Goal: Obtain resource: Download file/media

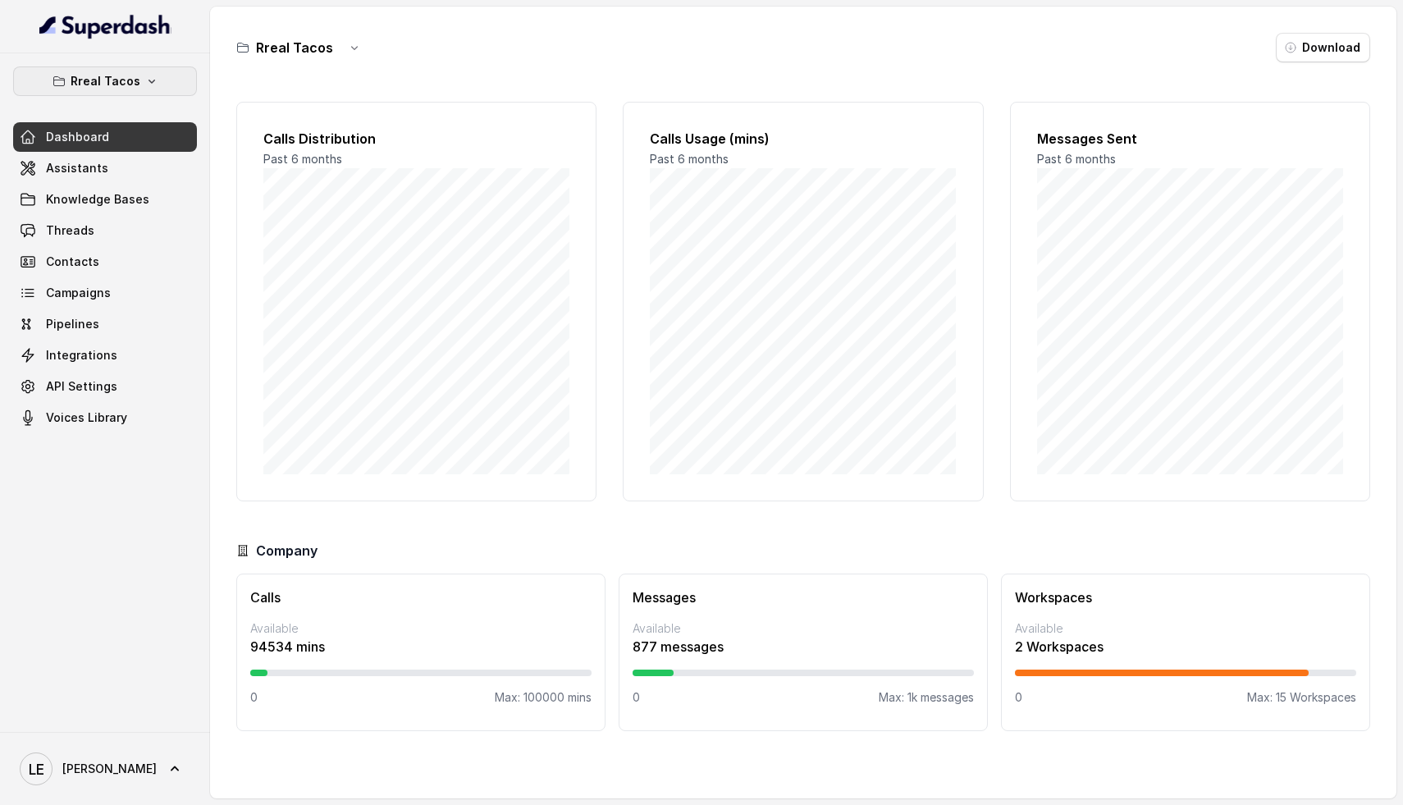
click at [116, 73] on p "Rreal Tacos" at bounding box center [106, 81] width 70 height 20
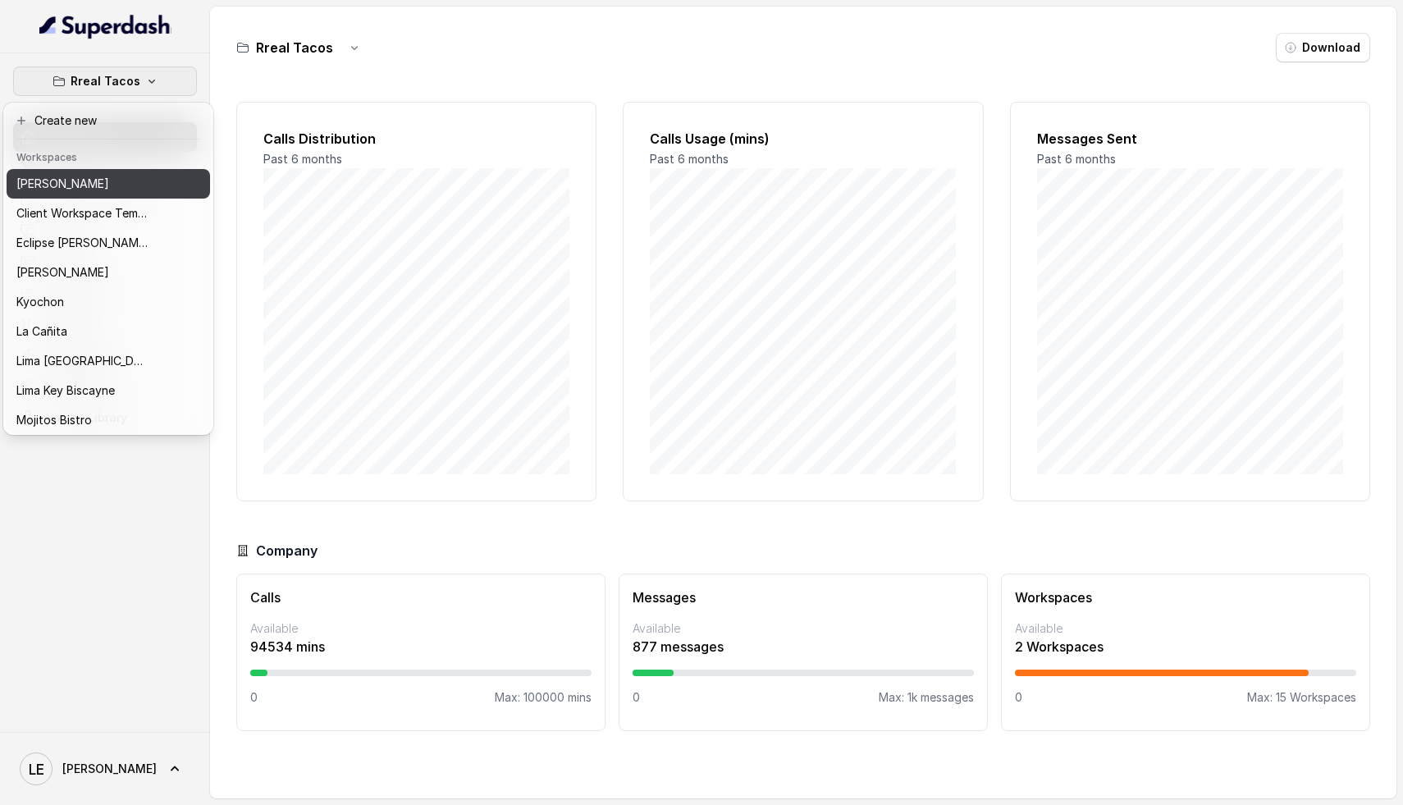
click at [113, 179] on div "[PERSON_NAME]" at bounding box center [81, 184] width 131 height 20
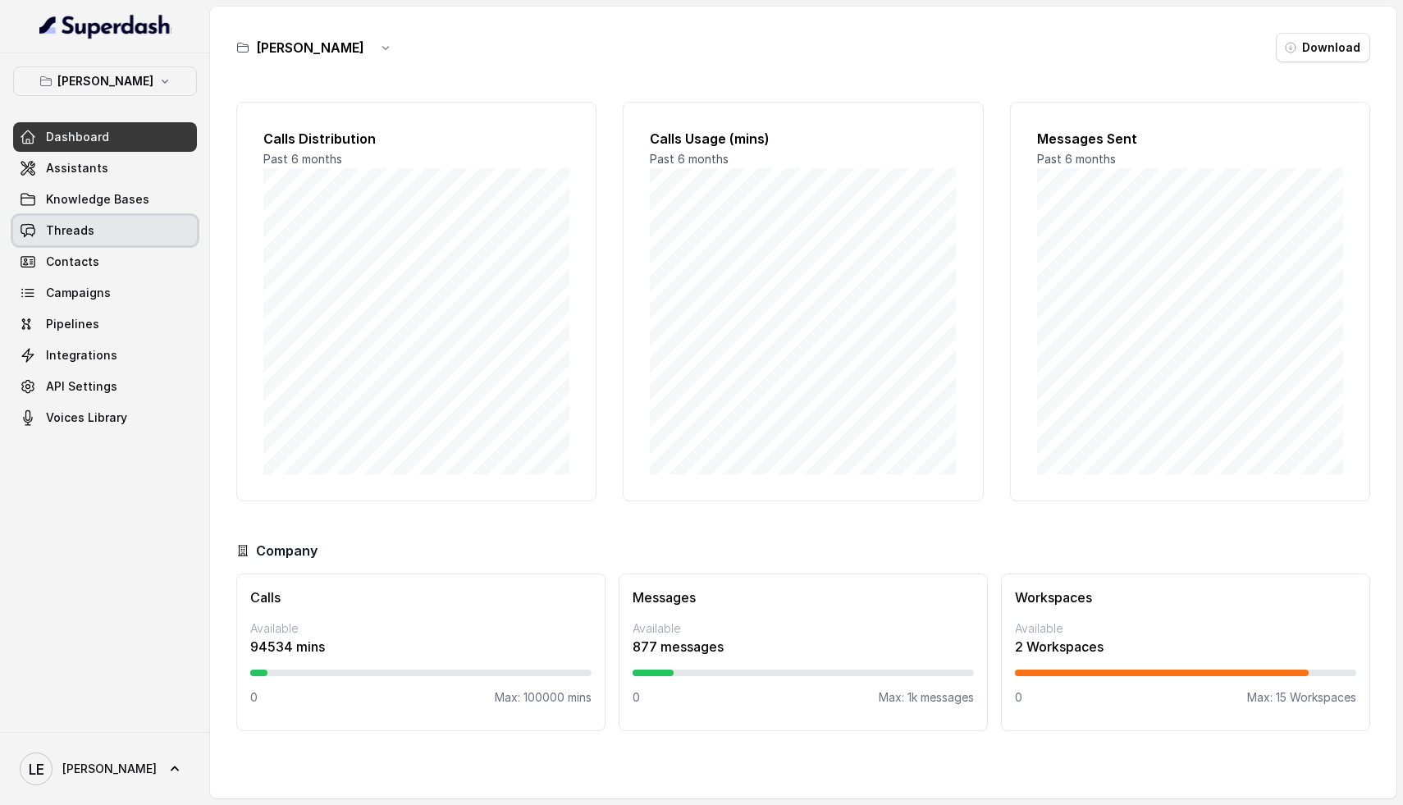
click at [137, 218] on link "Threads" at bounding box center [105, 231] width 184 height 30
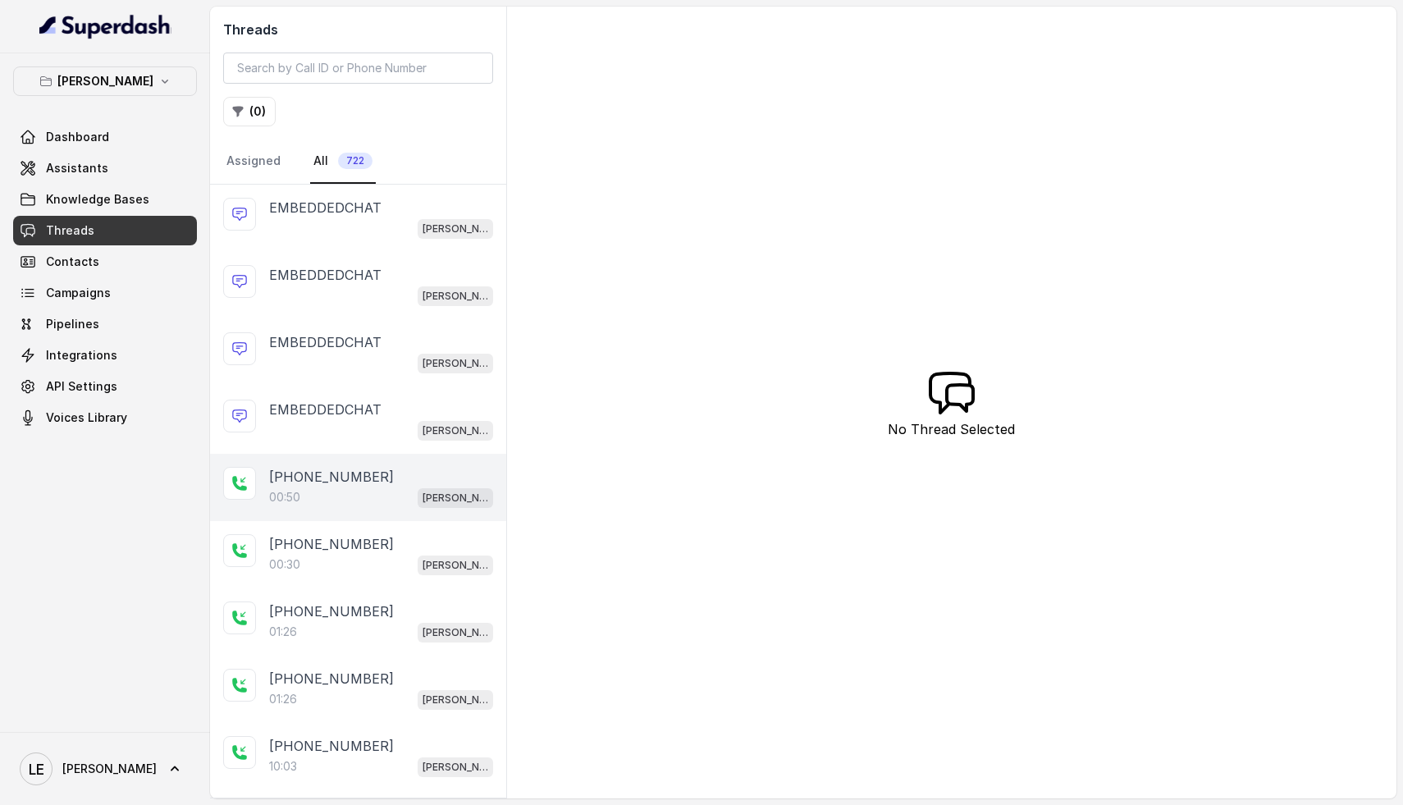
click at [326, 470] on p "[PHONE_NUMBER]" at bounding box center [331, 477] width 125 height 20
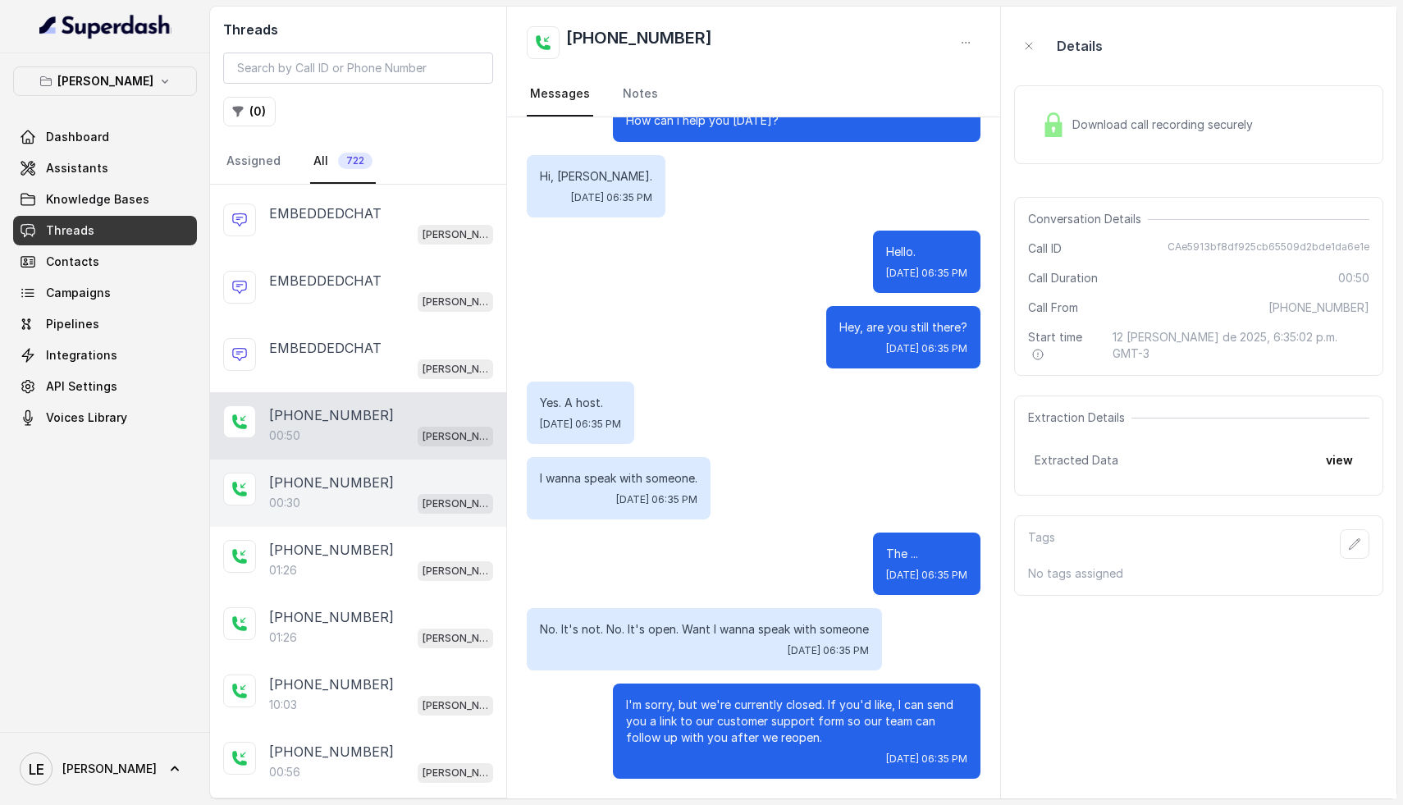
scroll to position [63, 0]
click at [371, 494] on div "00:30 [PERSON_NAME]" at bounding box center [381, 501] width 224 height 21
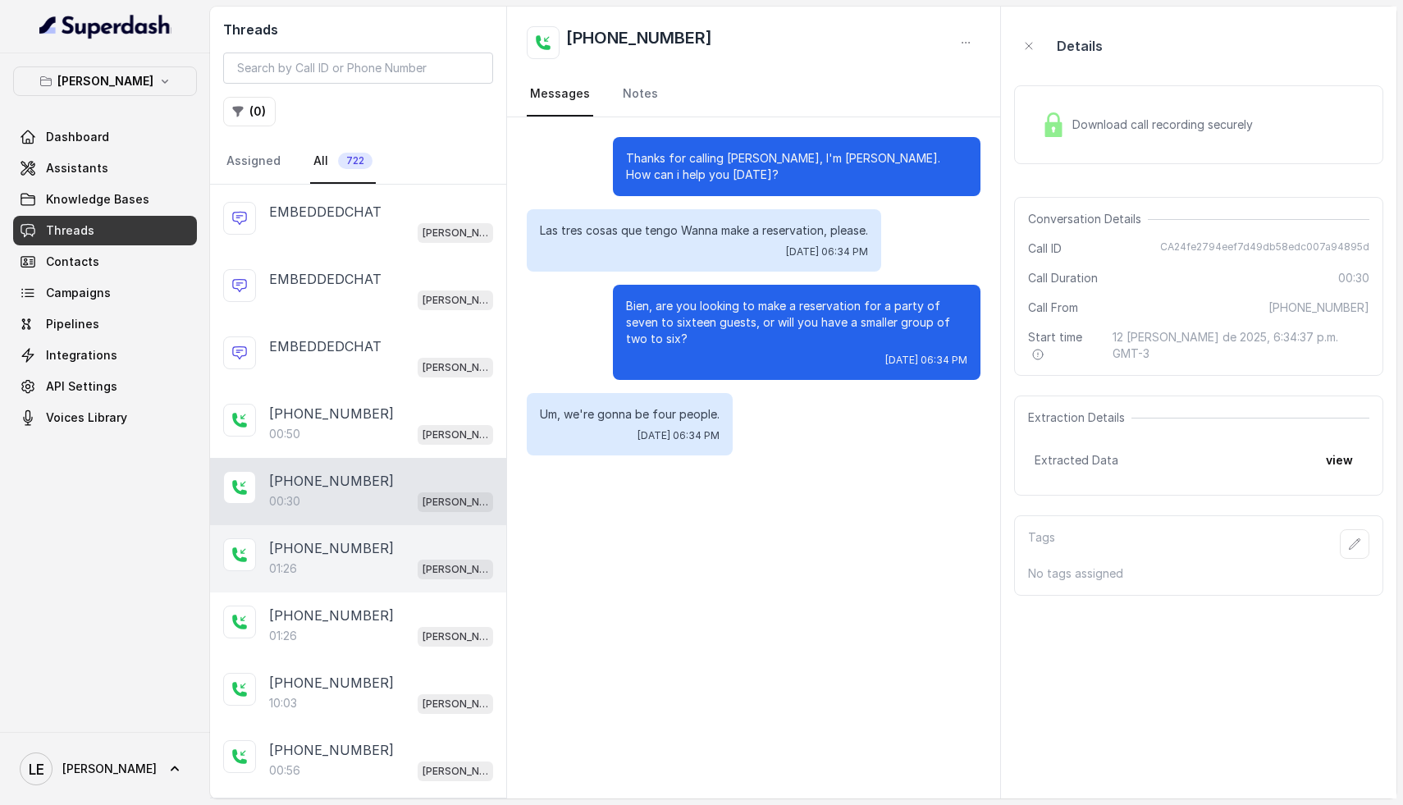
click at [361, 563] on div "01:26 [PERSON_NAME]" at bounding box center [381, 568] width 224 height 21
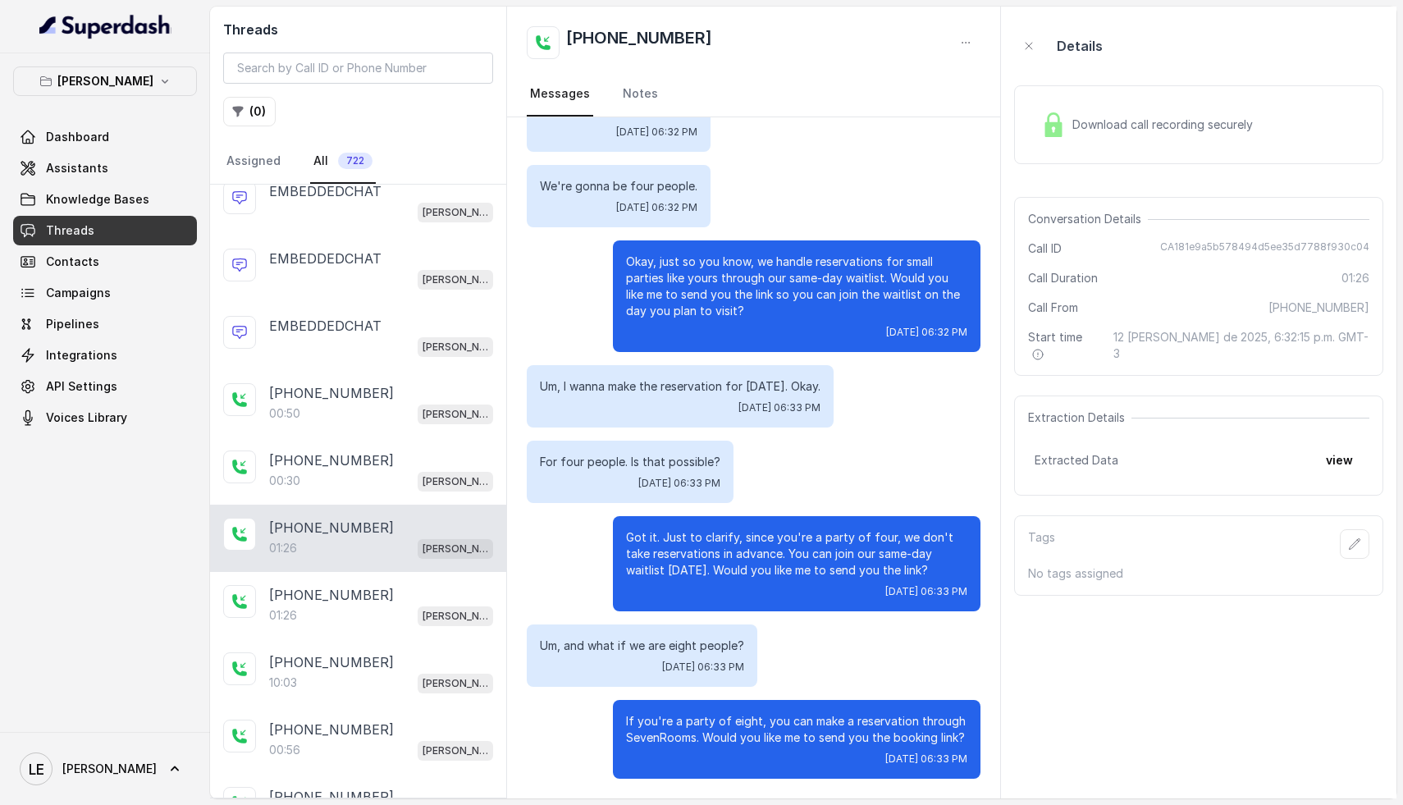
scroll to position [88, 0]
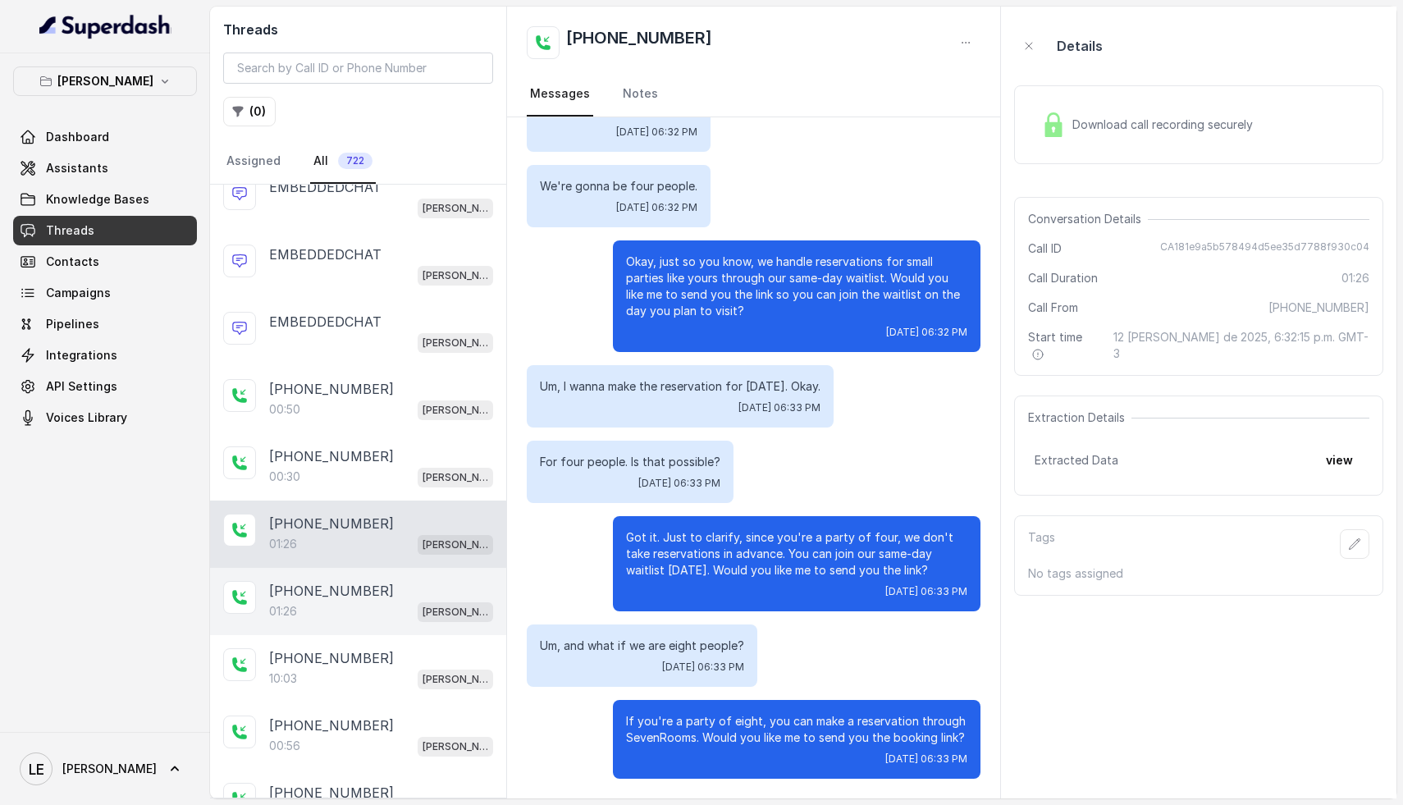
click at [355, 590] on p "[PHONE_NUMBER]" at bounding box center [331, 591] width 125 height 20
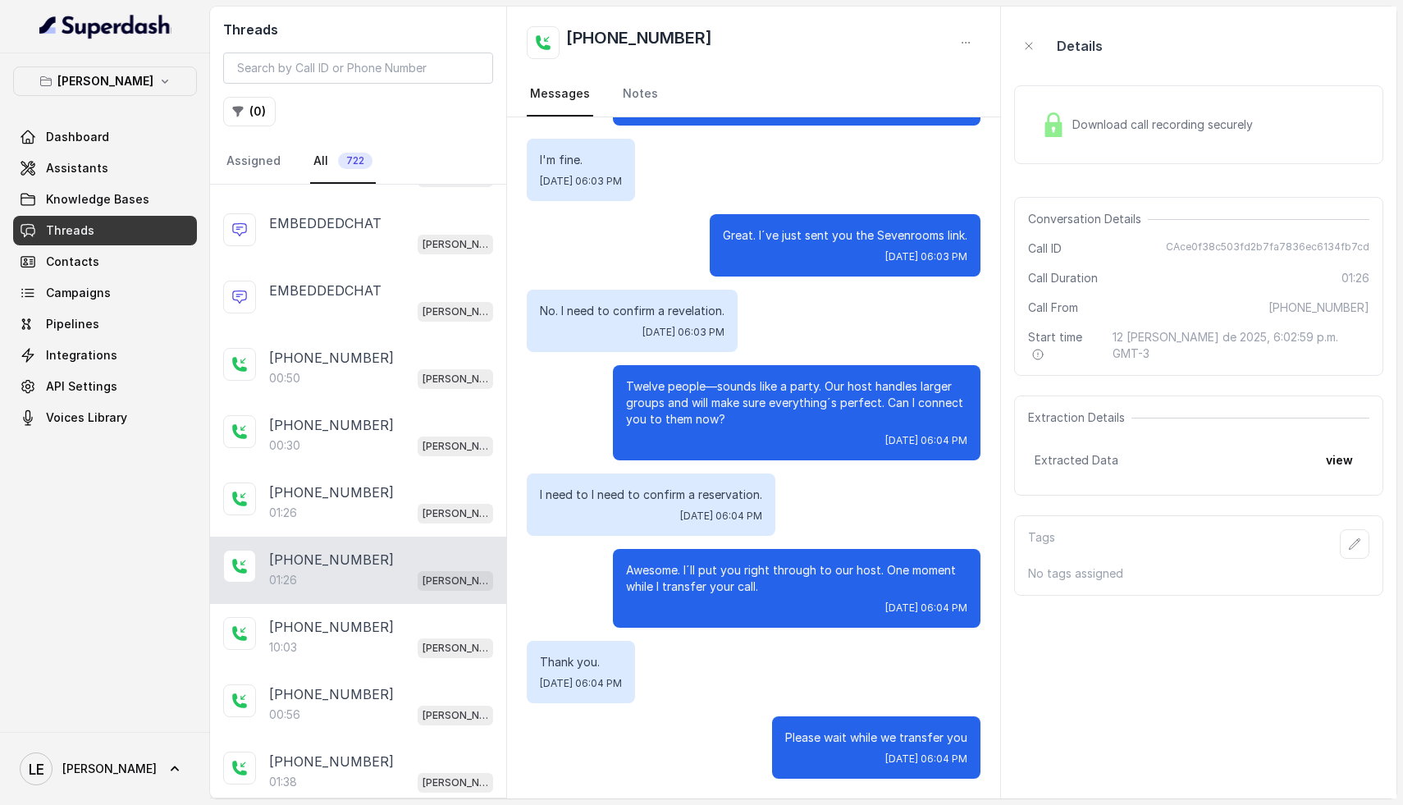
scroll to position [122, 0]
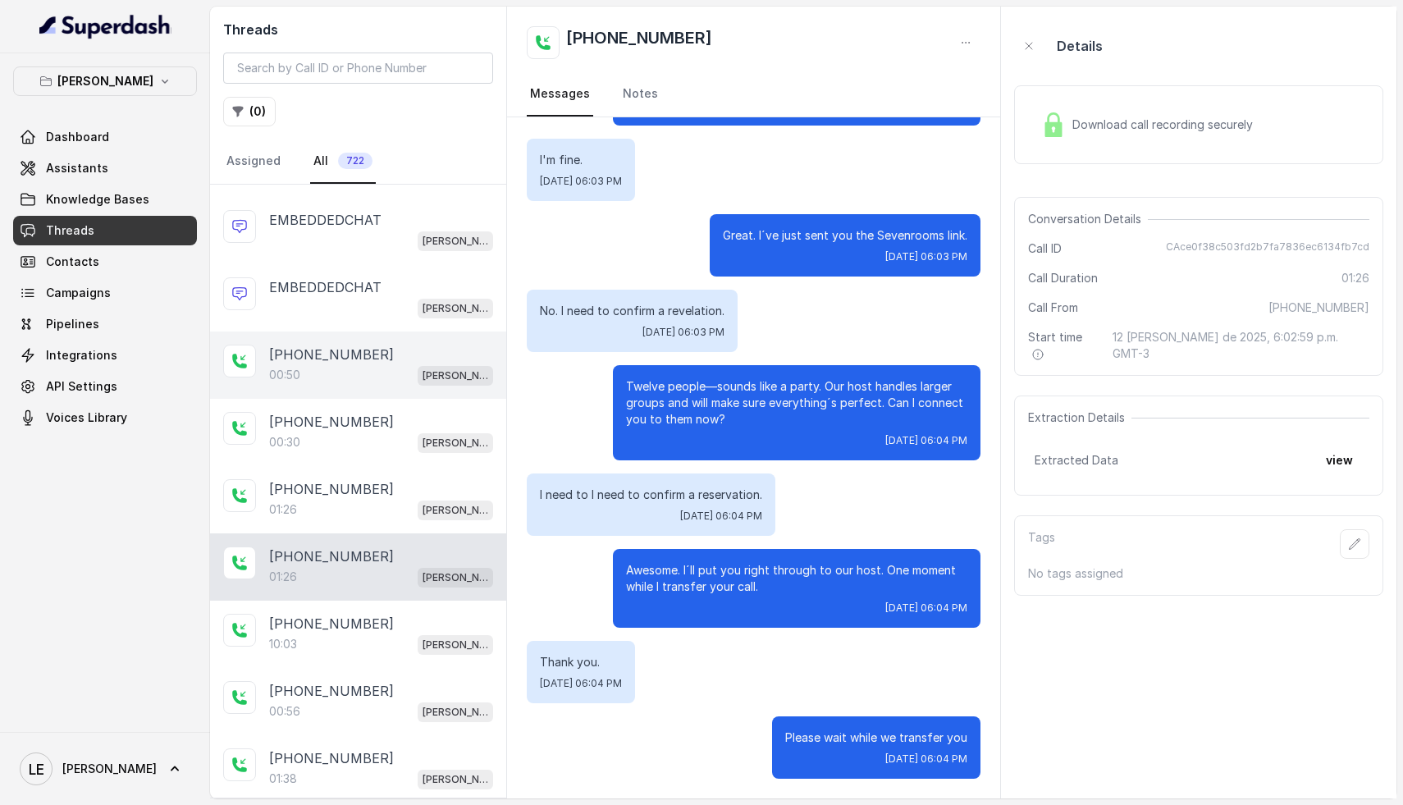
click at [363, 394] on div "[PHONE_NUMBER]:50 [GEOGRAPHIC_DATA]" at bounding box center [358, 364] width 296 height 67
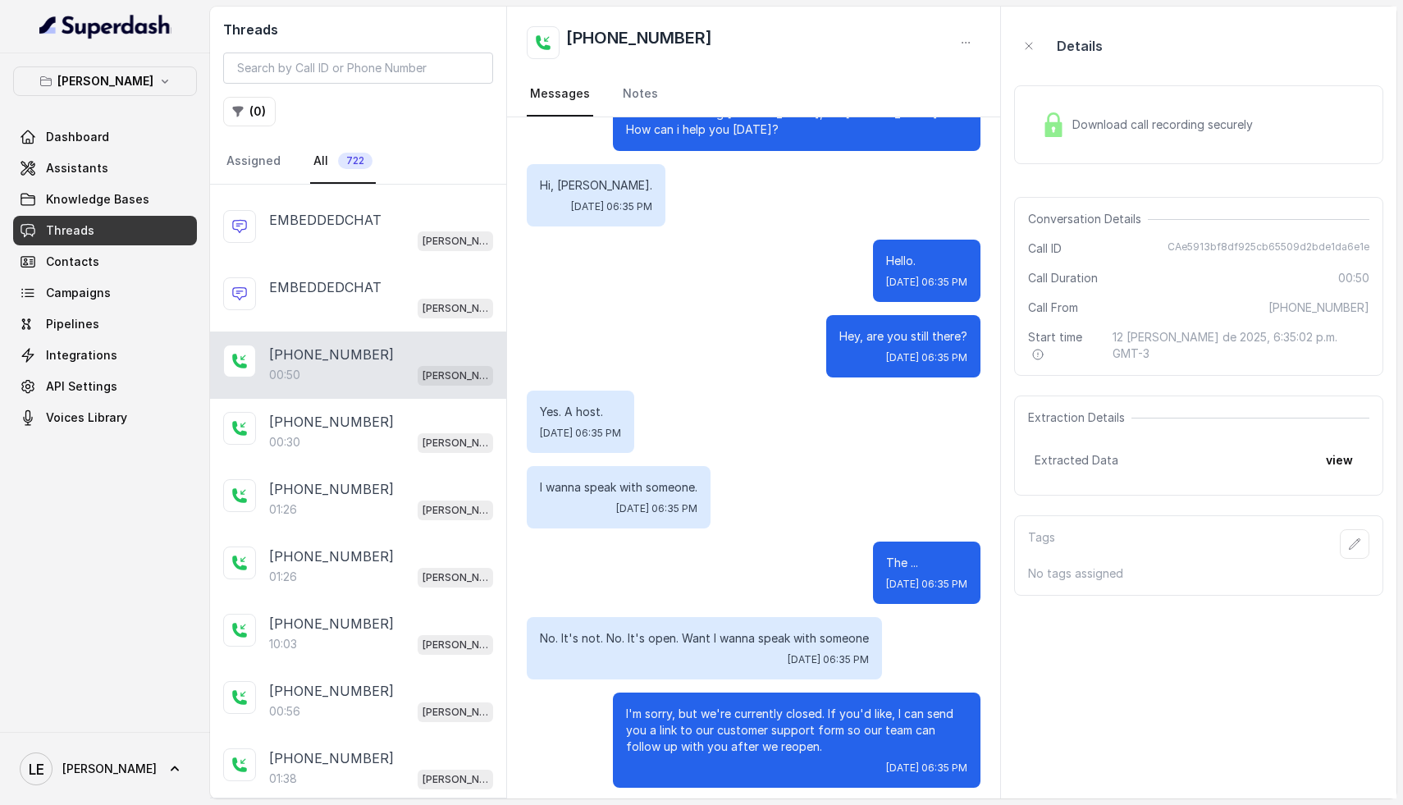
scroll to position [54, 0]
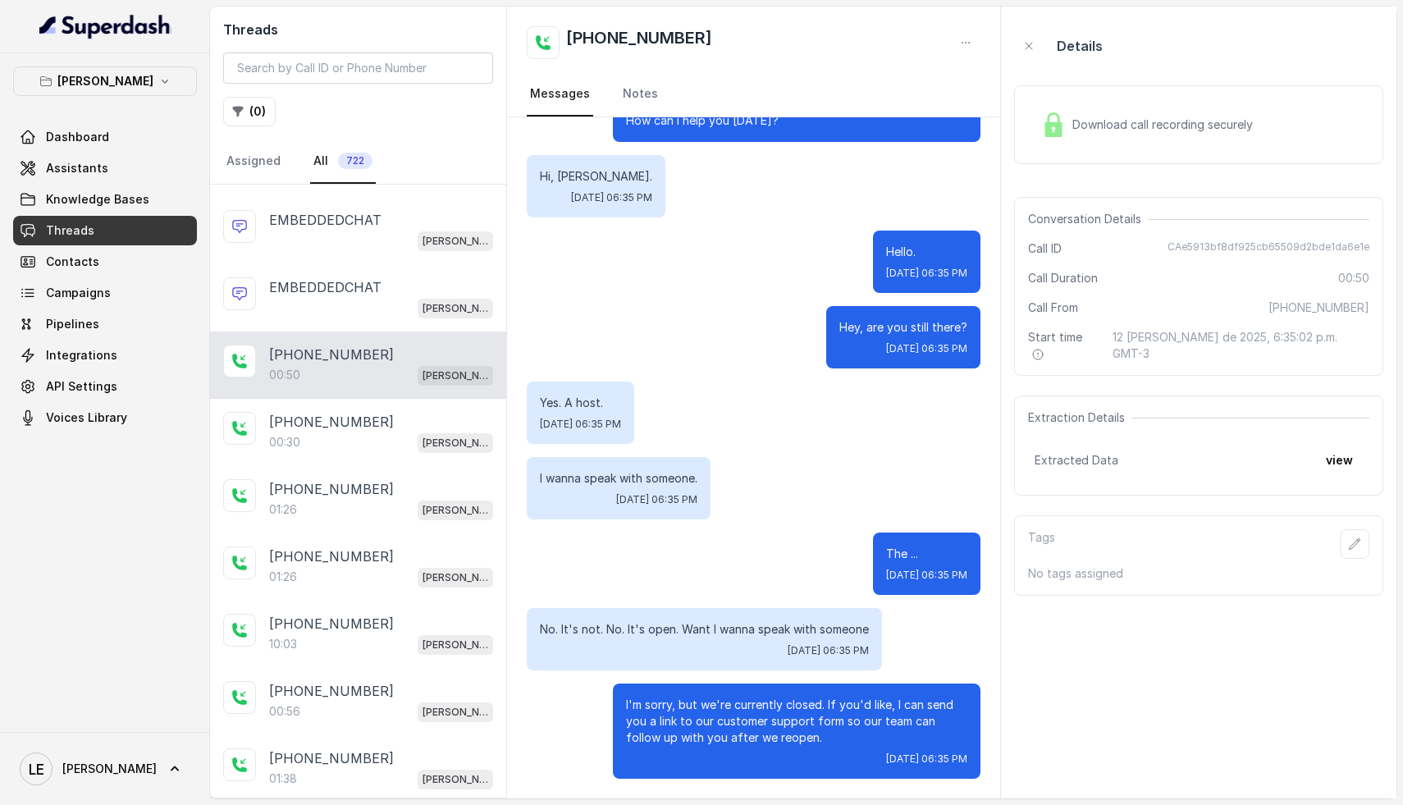
click at [1171, 126] on span "Download call recording securely" at bounding box center [1165, 124] width 187 height 16
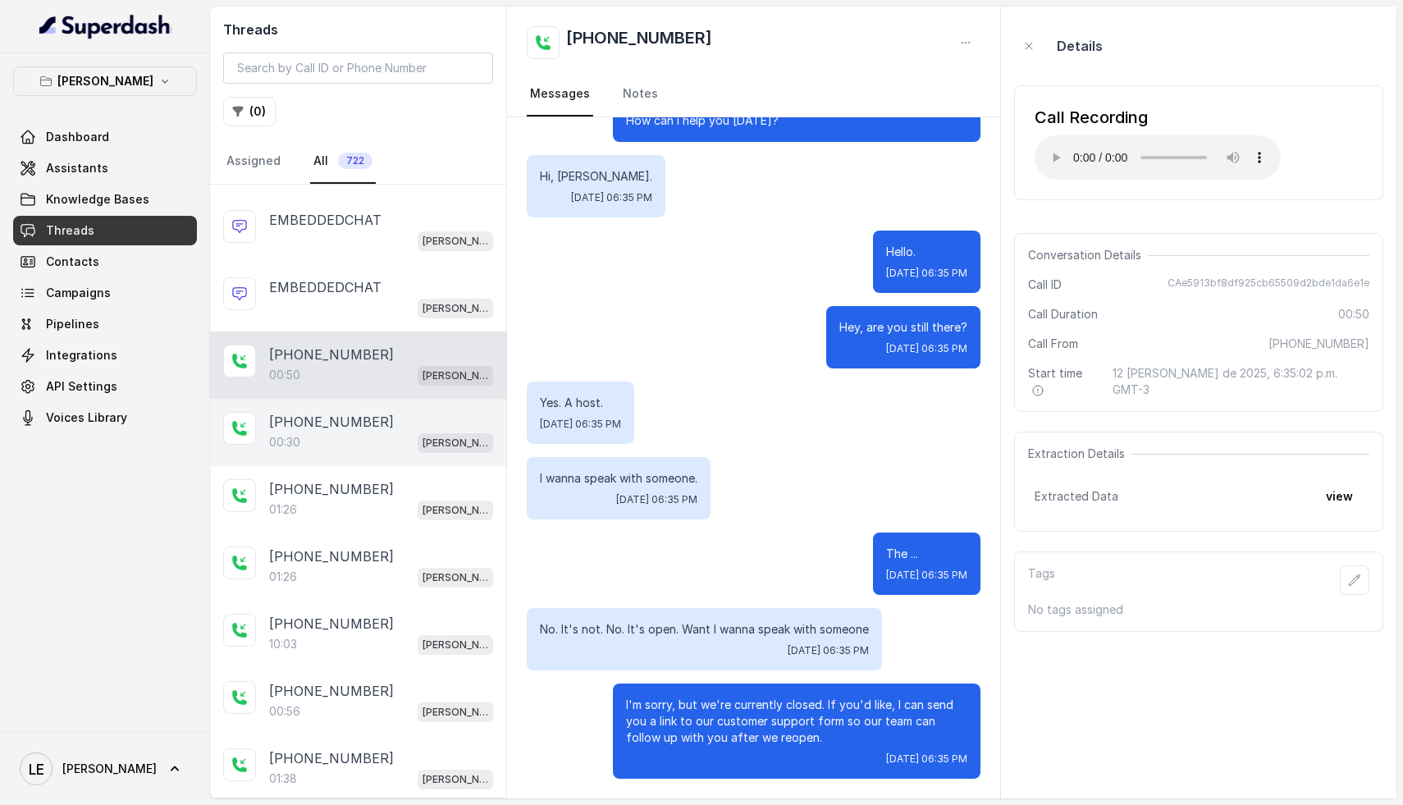
click at [313, 409] on div "[PHONE_NUMBER]:30 [GEOGRAPHIC_DATA]" at bounding box center [358, 432] width 296 height 67
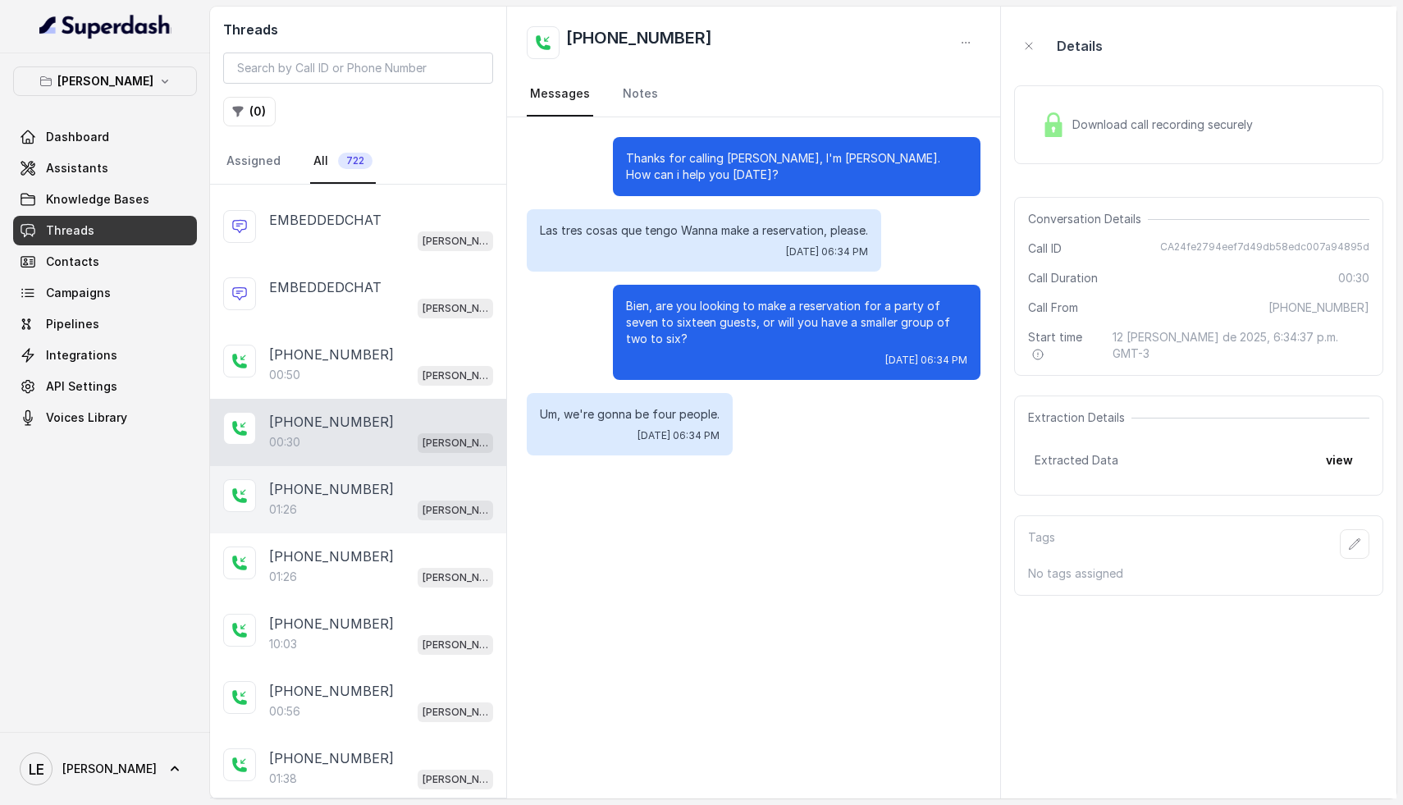
click at [332, 514] on div "01:26 [PERSON_NAME]" at bounding box center [381, 509] width 224 height 21
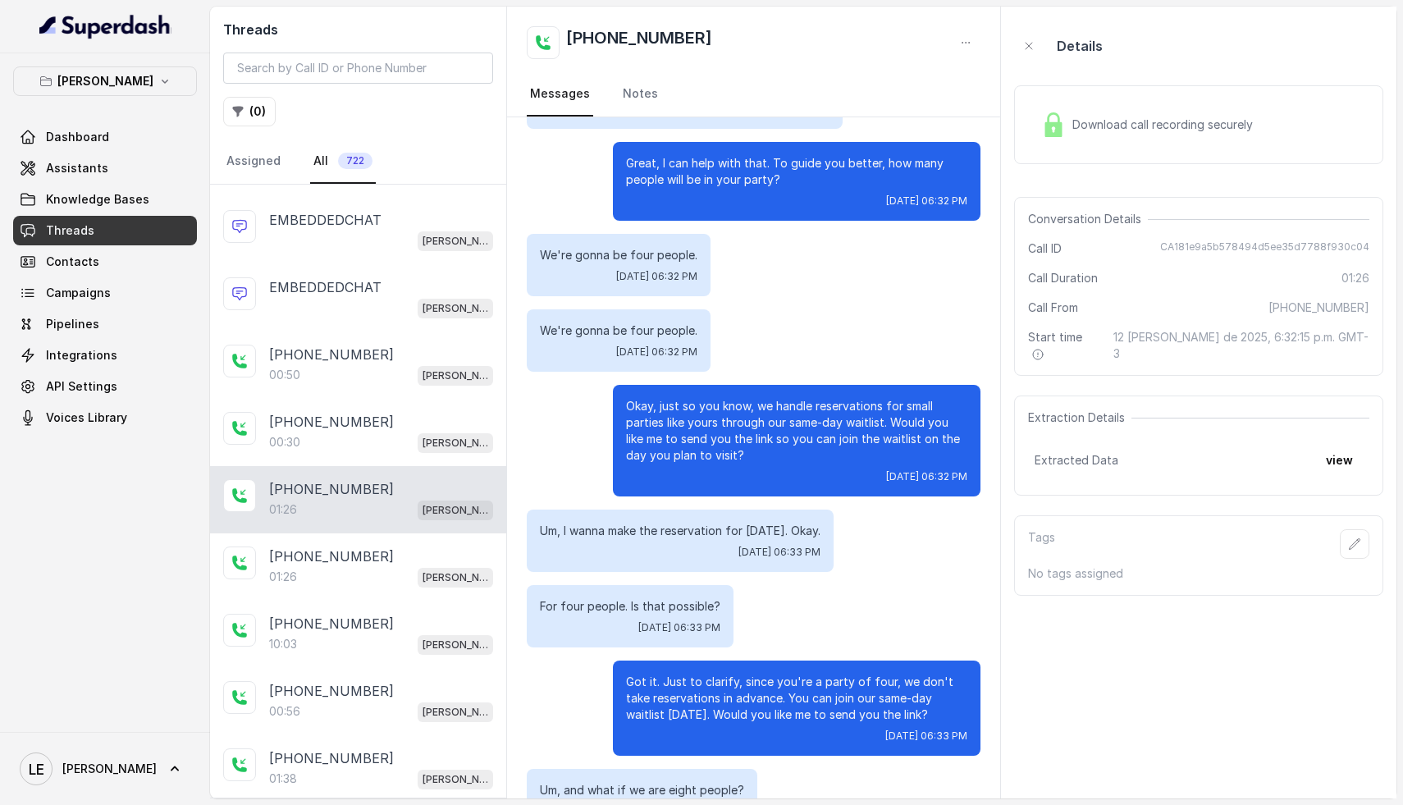
scroll to position [287, 0]
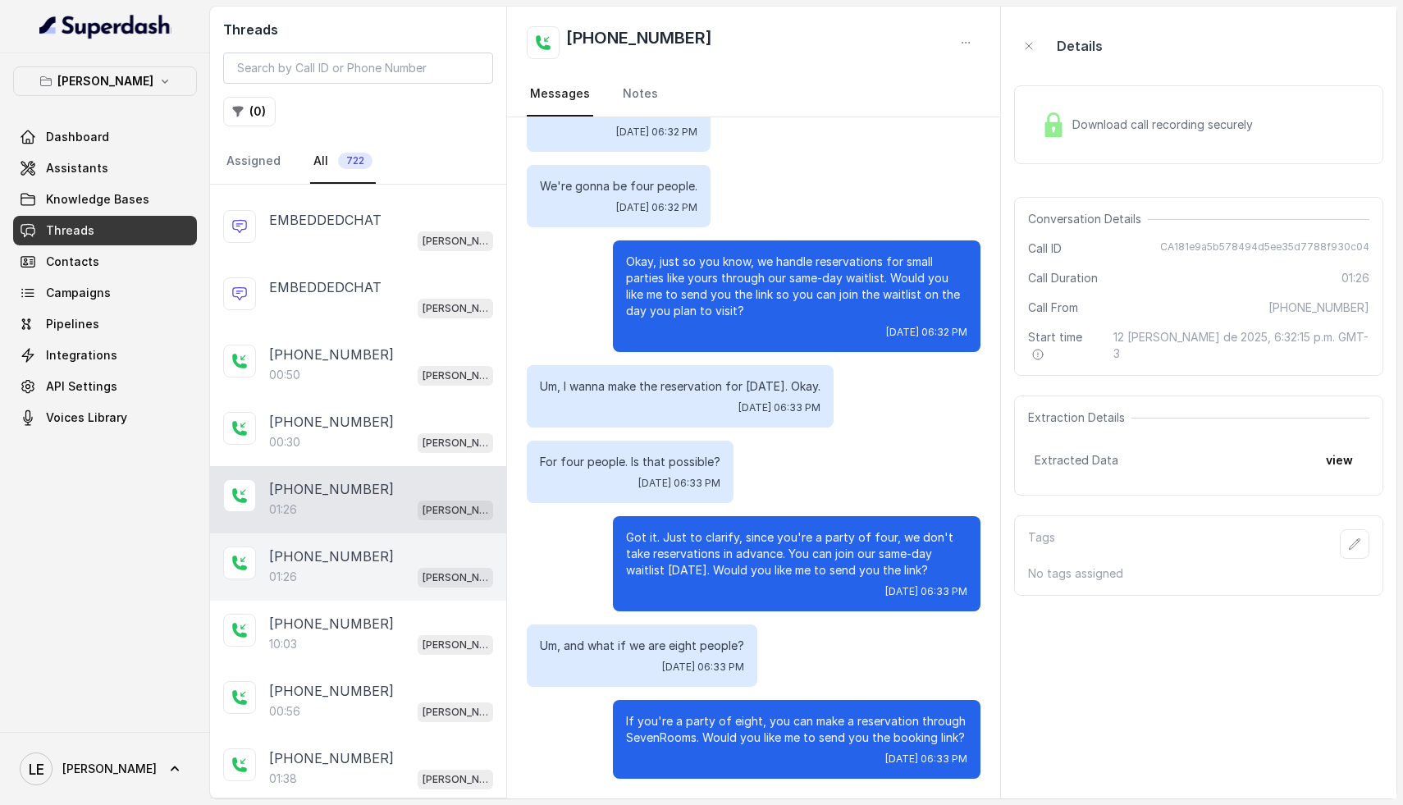
click at [340, 569] on div "01:26 [PERSON_NAME]" at bounding box center [381, 576] width 224 height 21
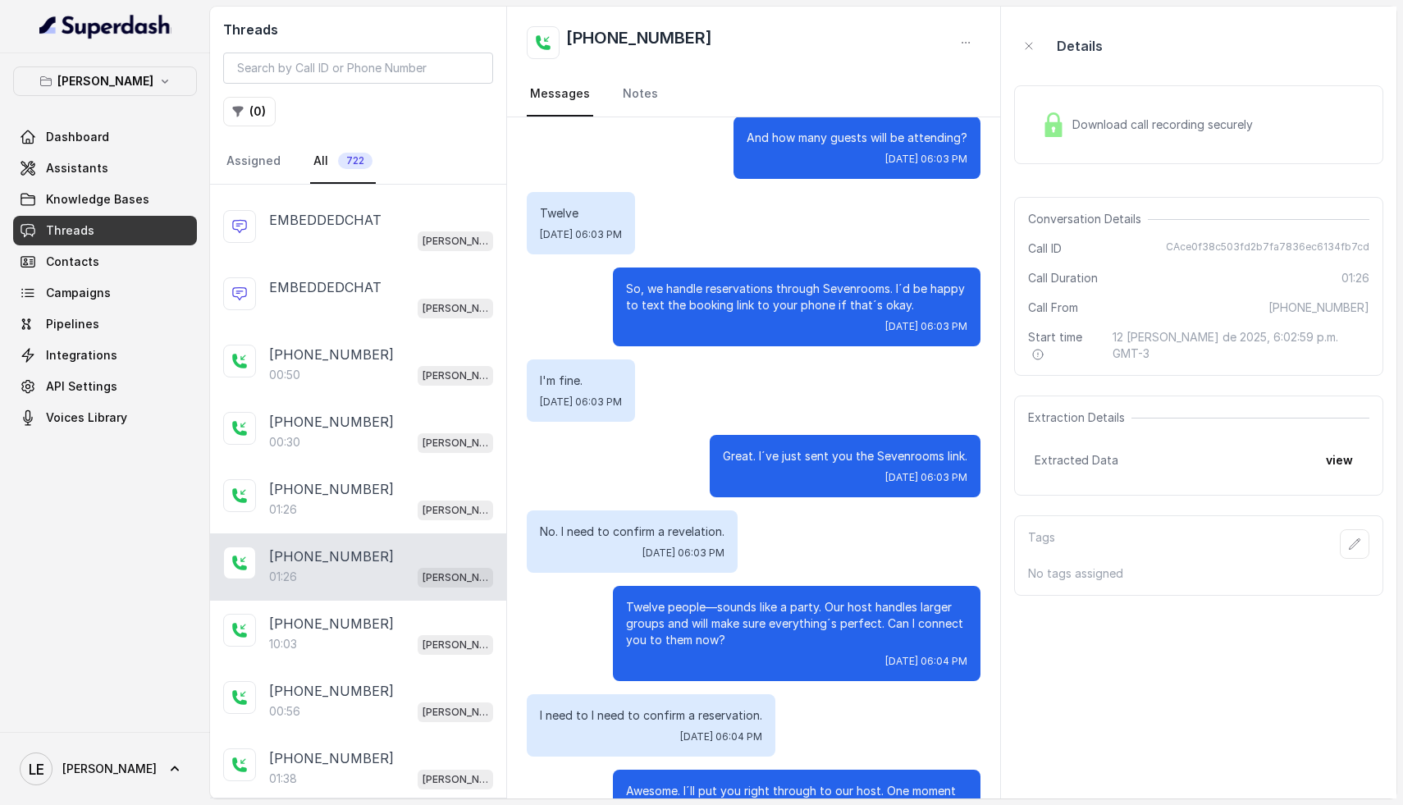
scroll to position [555, 0]
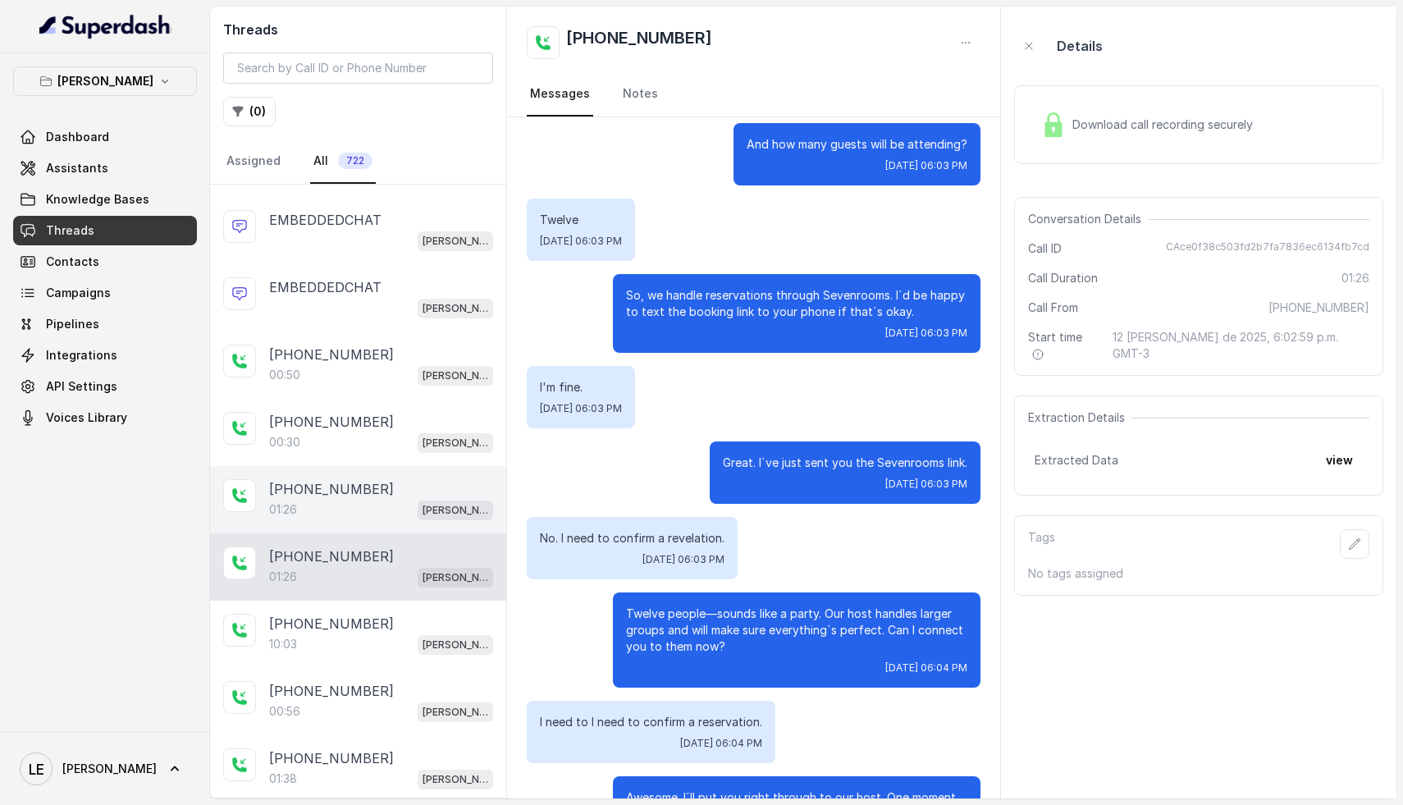
click at [304, 499] on div "01:26 [PERSON_NAME]" at bounding box center [381, 509] width 224 height 21
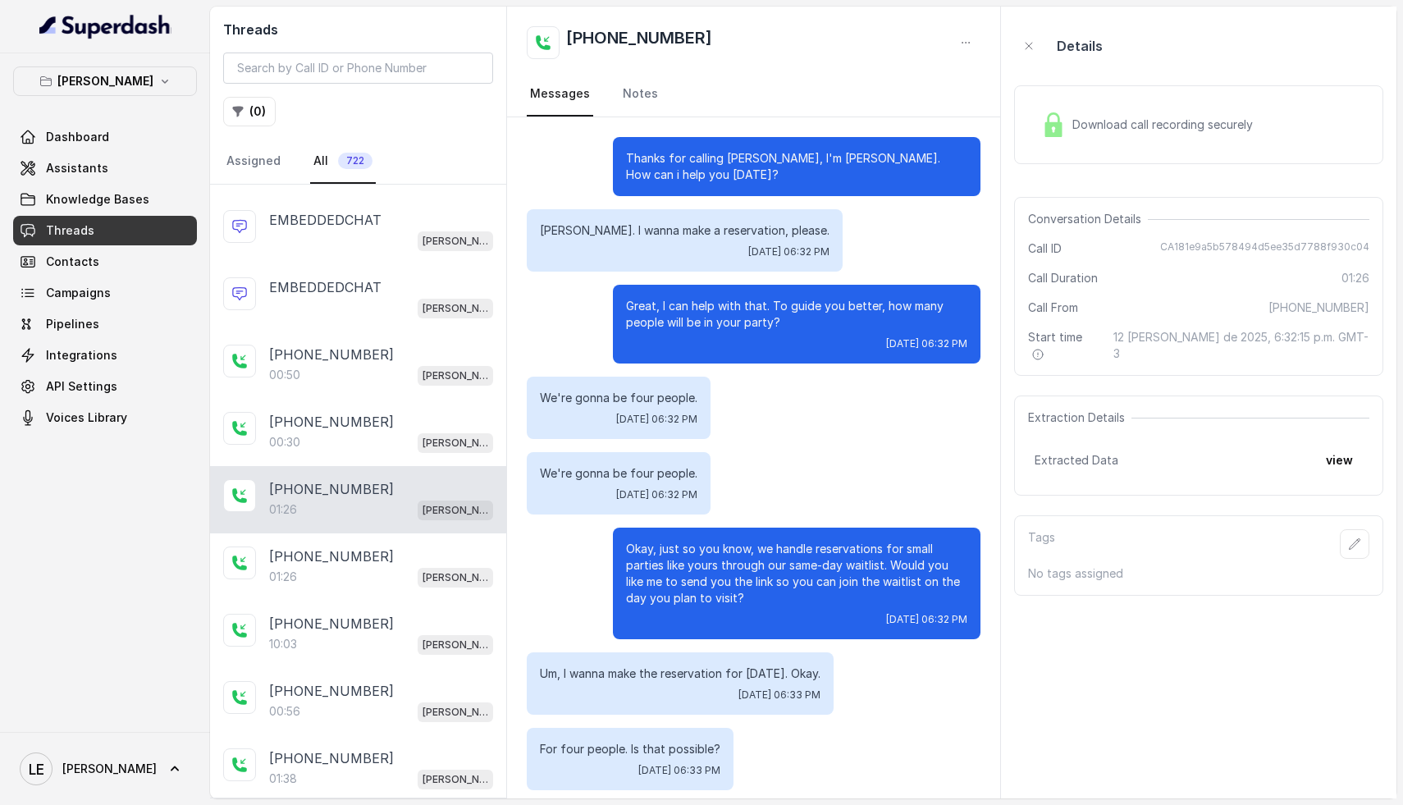
scroll to position [287, 0]
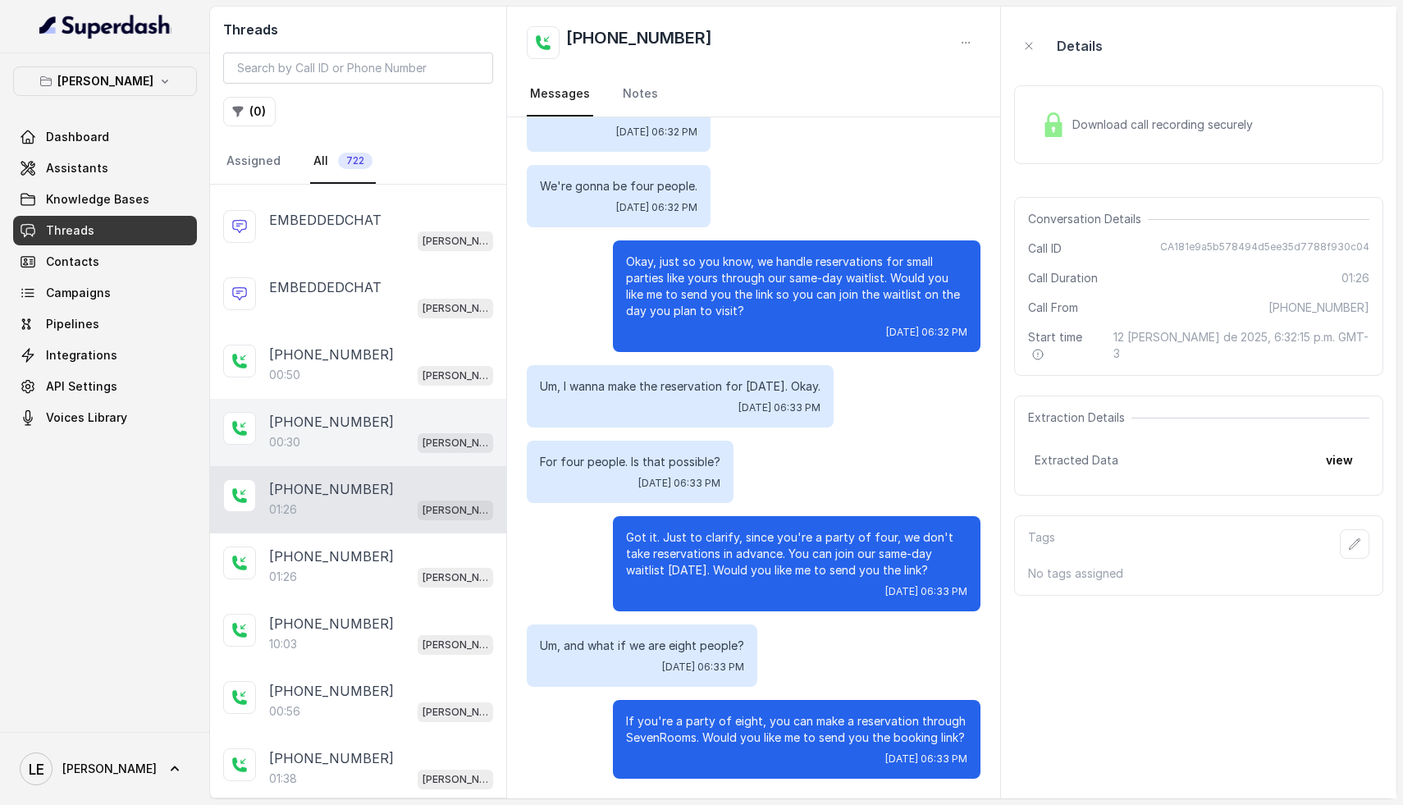
click at [368, 432] on div "00:30 [PERSON_NAME]" at bounding box center [381, 442] width 224 height 21
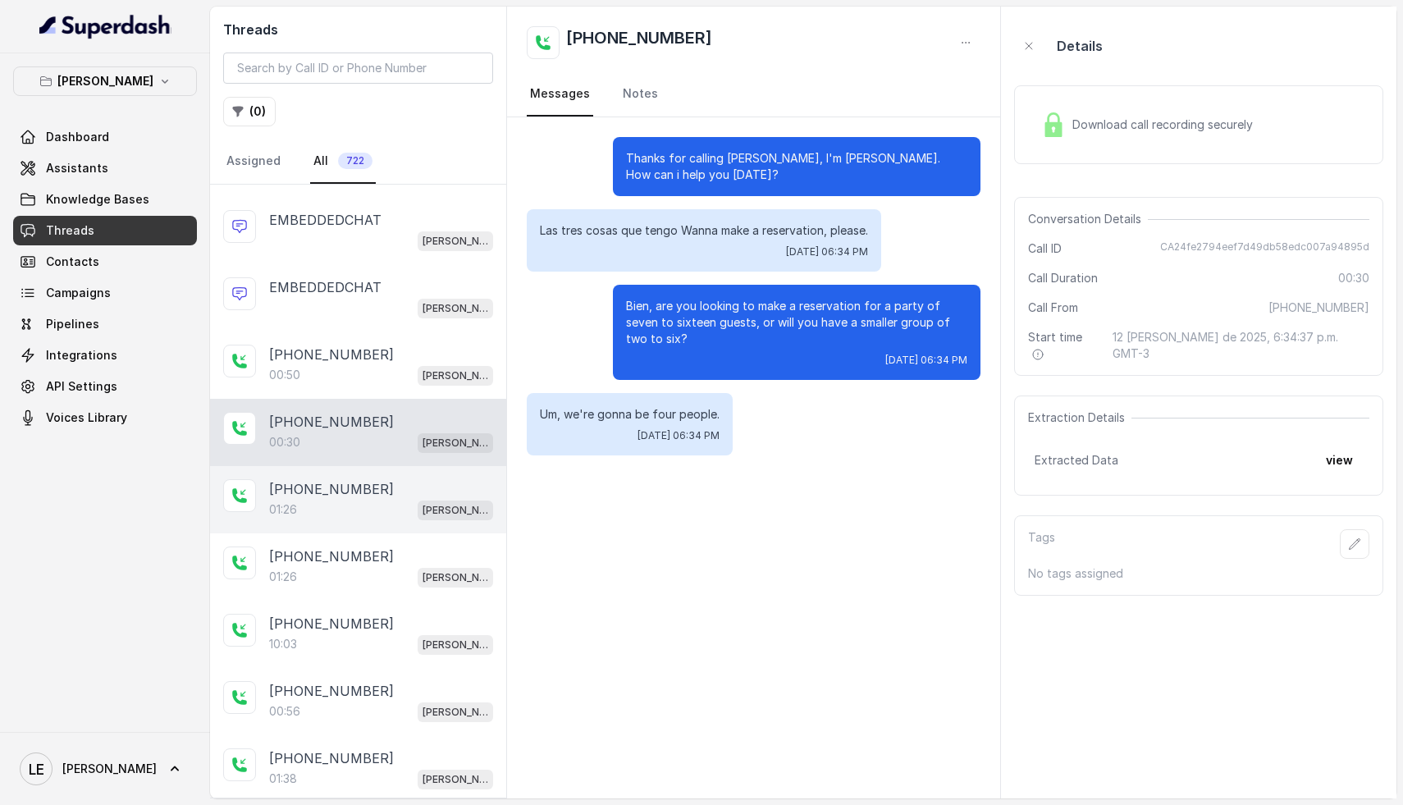
click at [355, 506] on div "01:26 [PERSON_NAME]" at bounding box center [381, 509] width 224 height 21
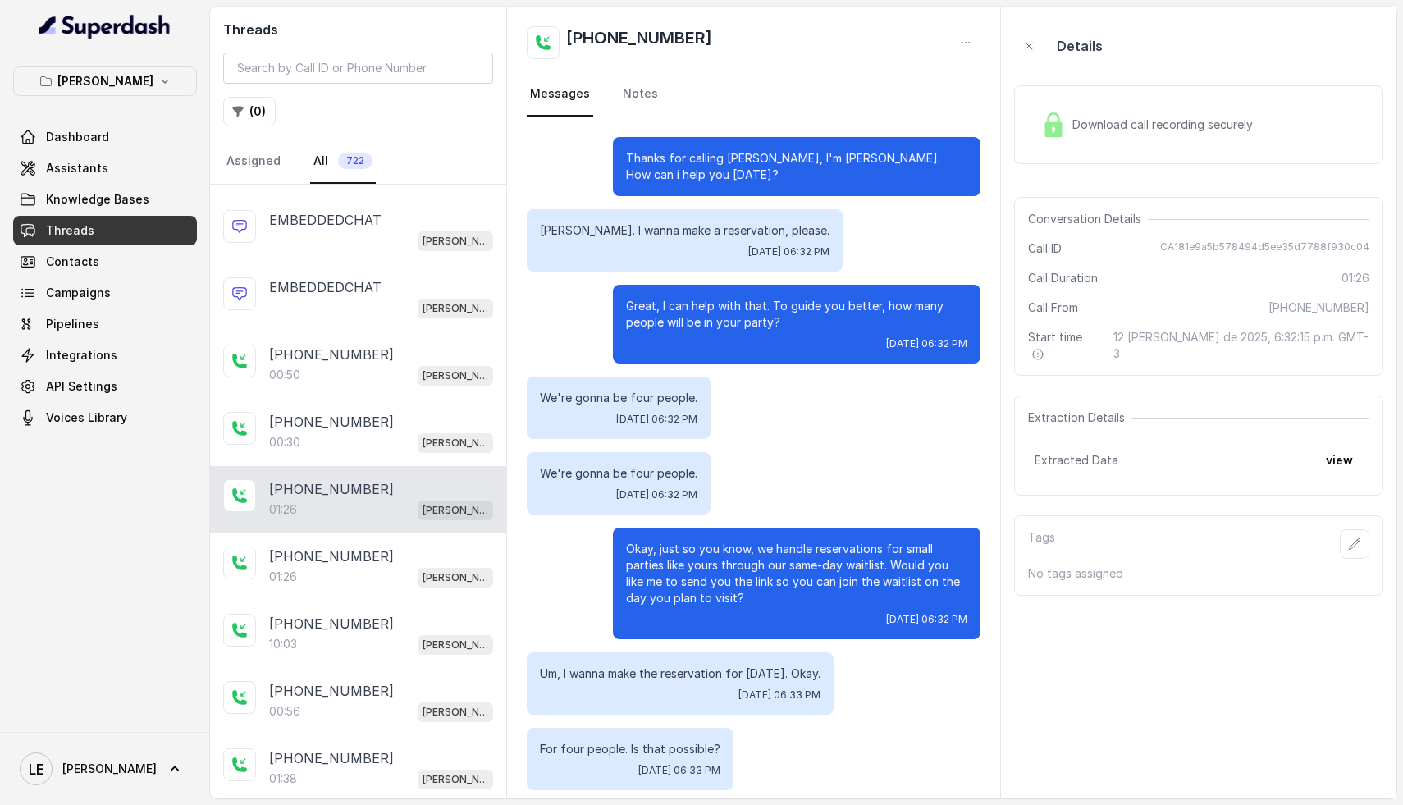
scroll to position [287, 0]
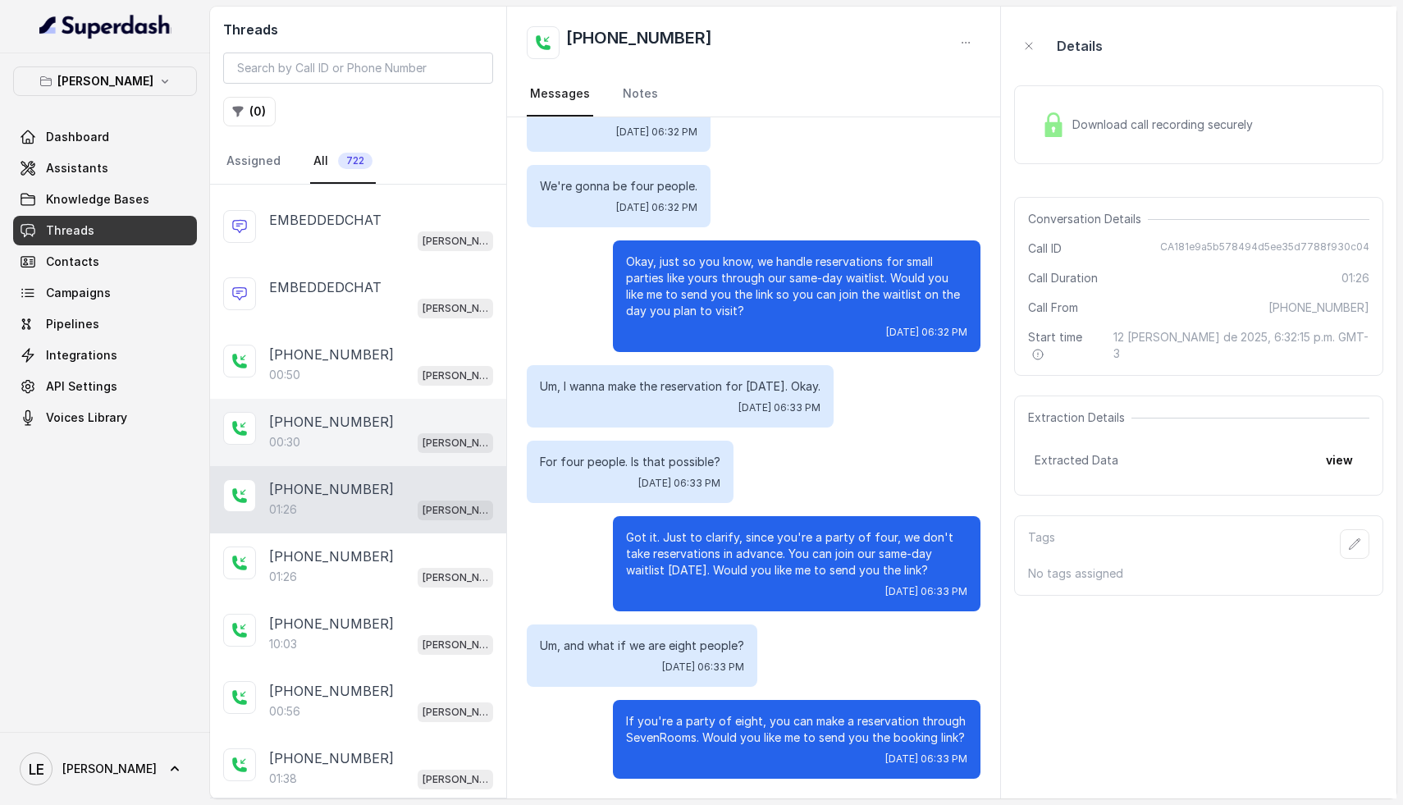
click at [387, 449] on div "00:30 [PERSON_NAME]" at bounding box center [381, 442] width 224 height 21
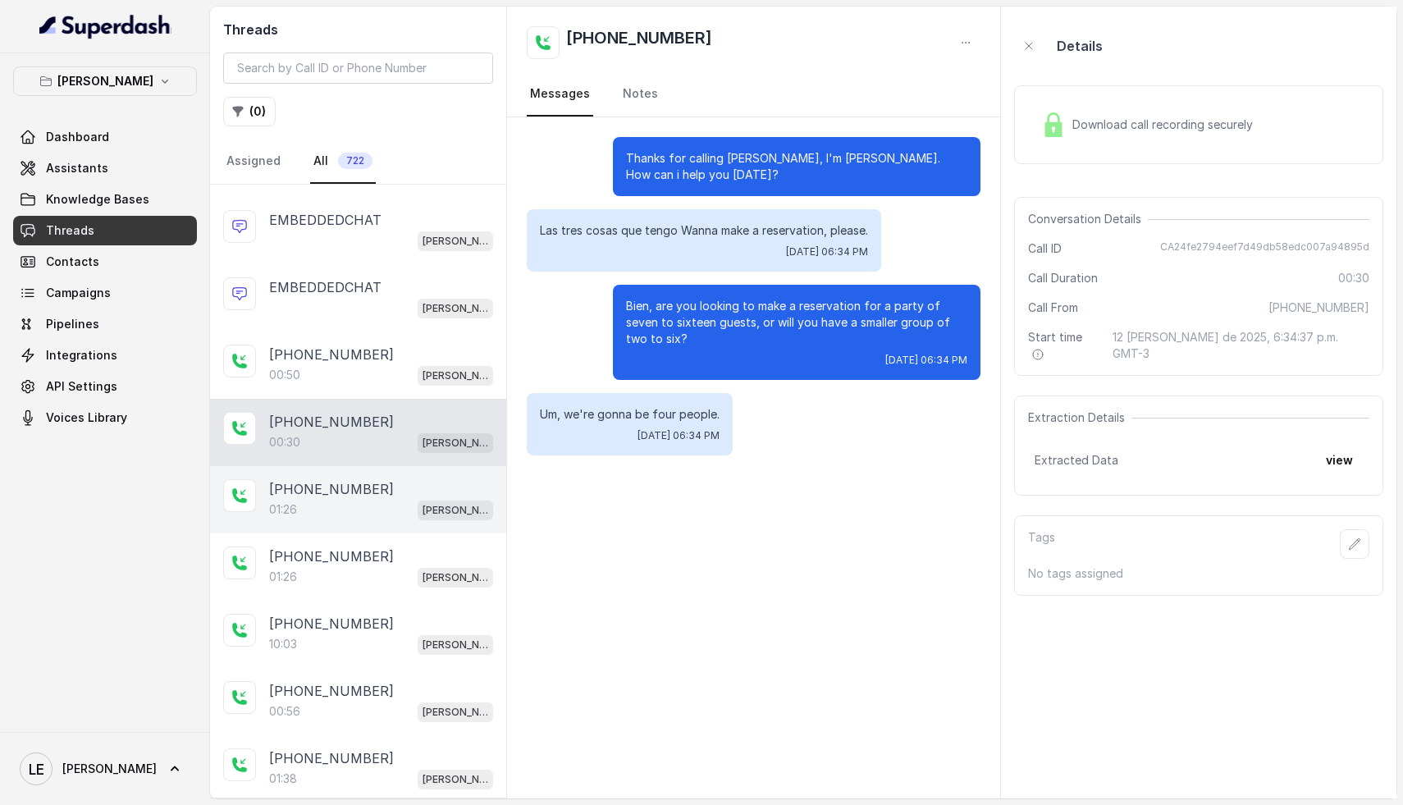
click at [377, 500] on div "01:26 [PERSON_NAME]" at bounding box center [381, 509] width 224 height 21
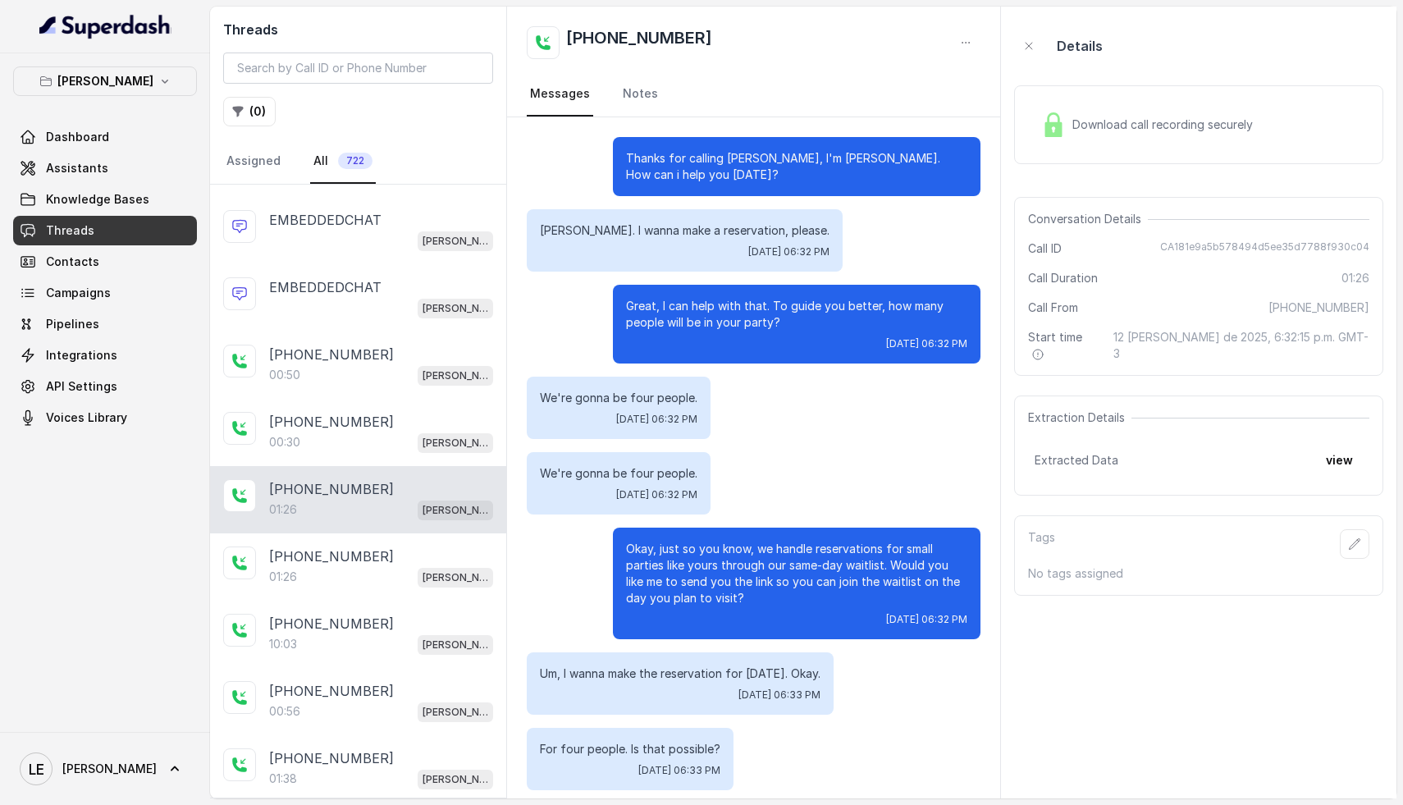
scroll to position [287, 0]
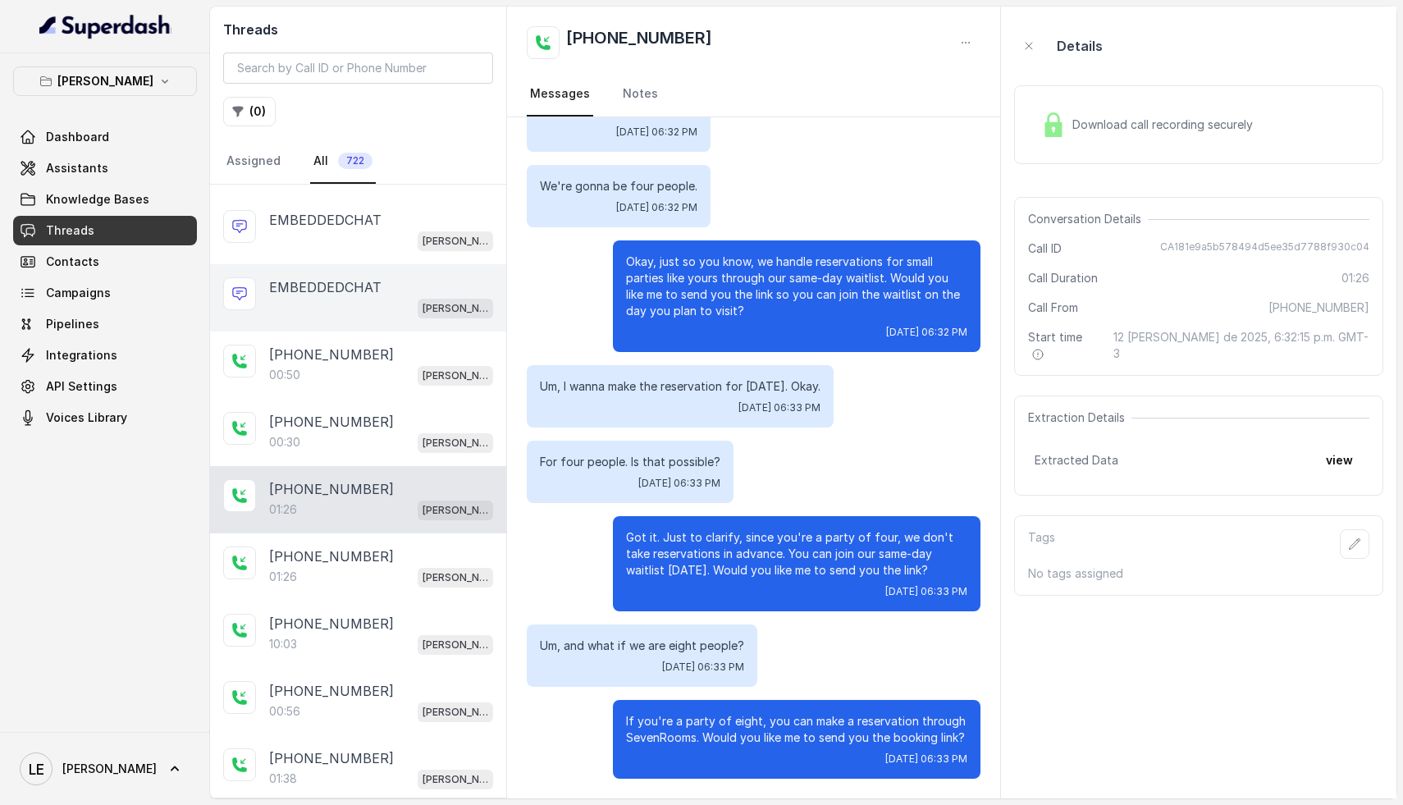
click at [348, 285] on p "EMBEDDEDCHAT" at bounding box center [325, 287] width 112 height 20
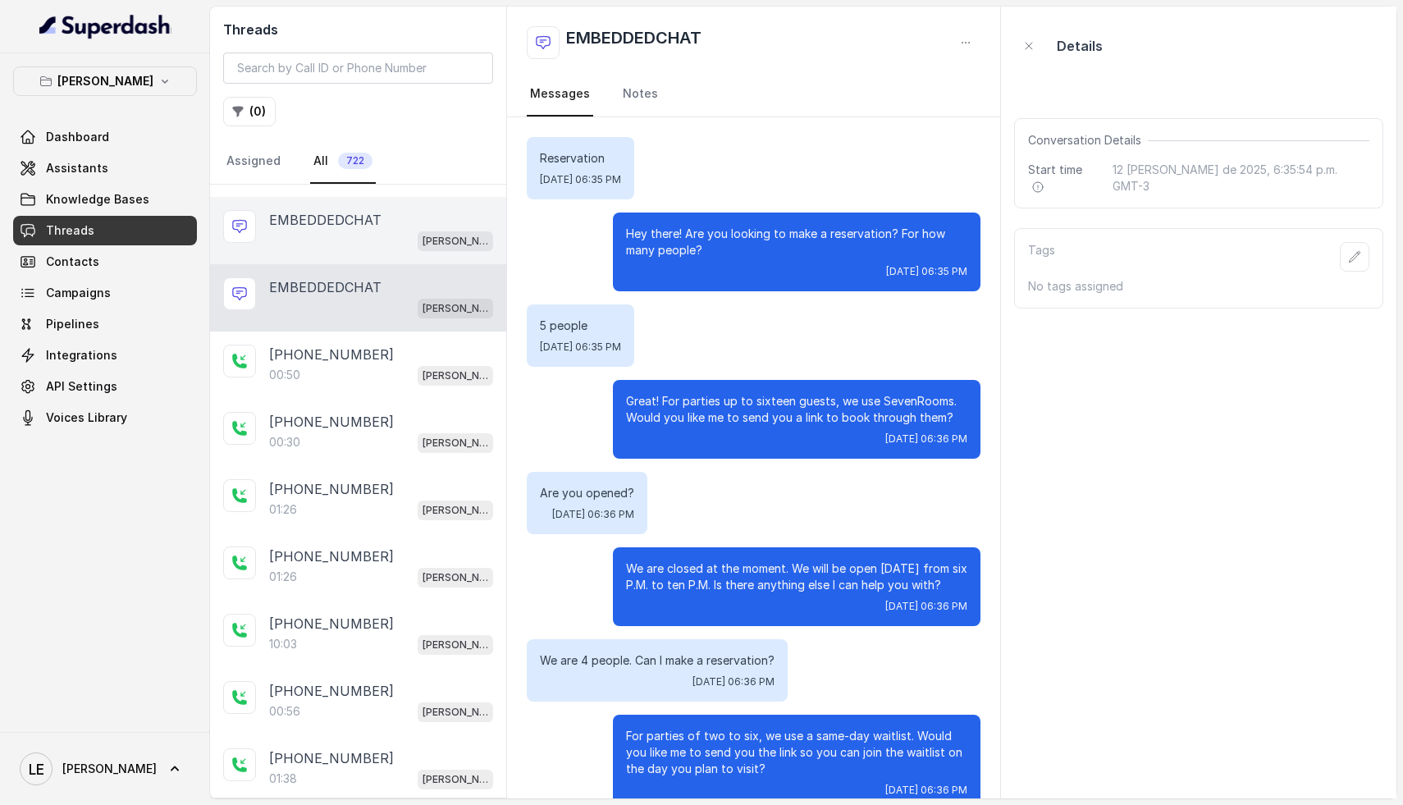
click at [326, 221] on p "EMBEDDEDCHAT" at bounding box center [325, 220] width 112 height 20
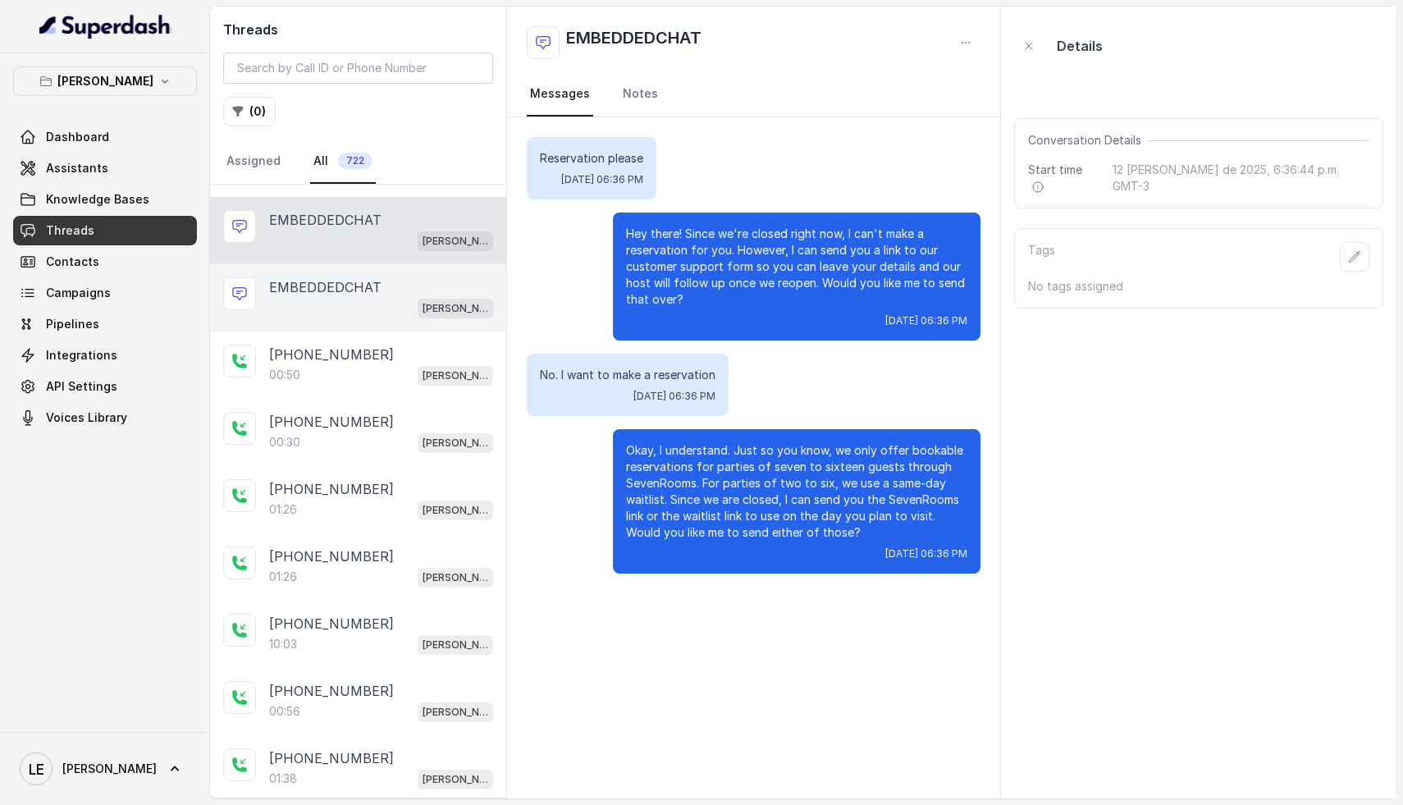
click at [335, 280] on p "EMBEDDEDCHAT" at bounding box center [325, 287] width 112 height 20
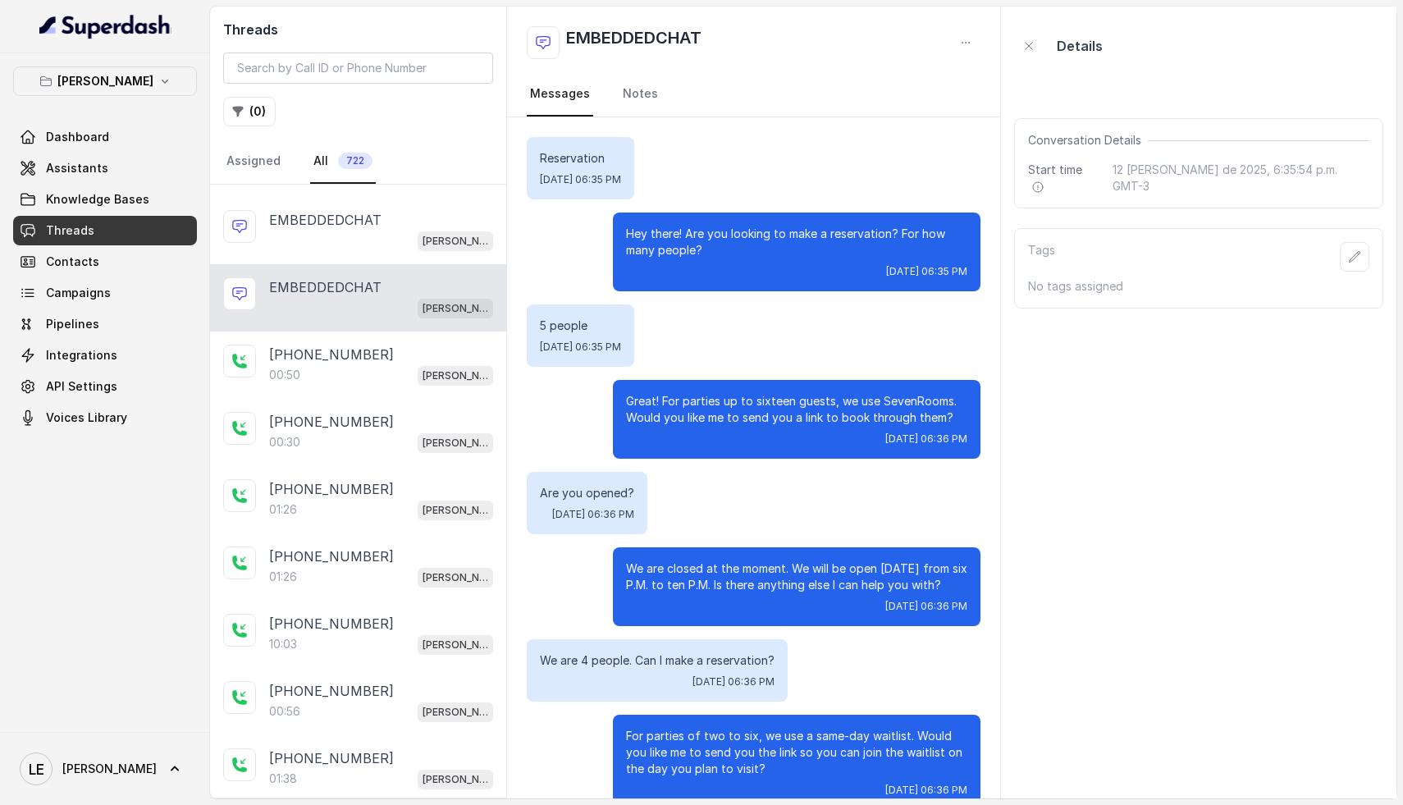
scroll to position [31, 0]
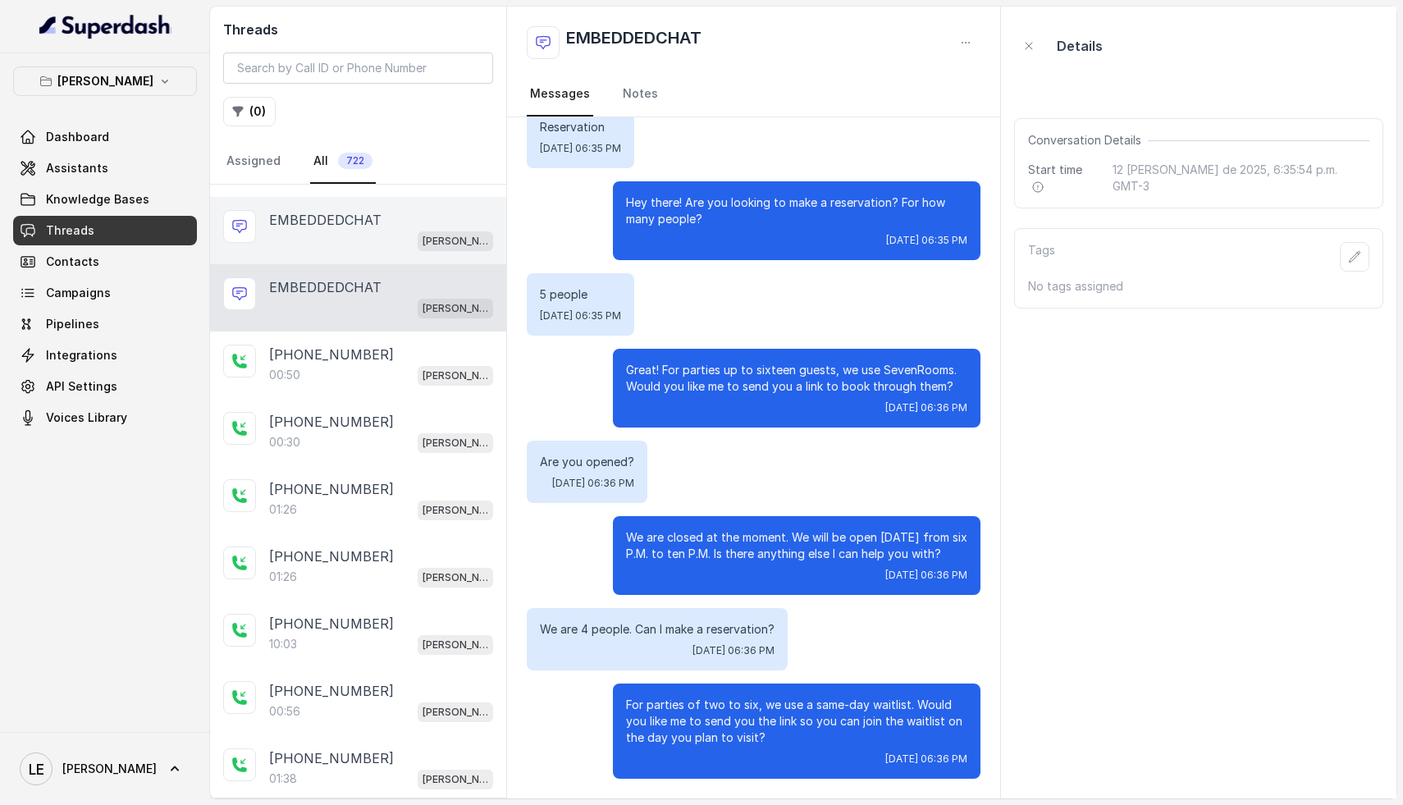
click at [357, 238] on div "[PERSON_NAME]" at bounding box center [381, 240] width 224 height 21
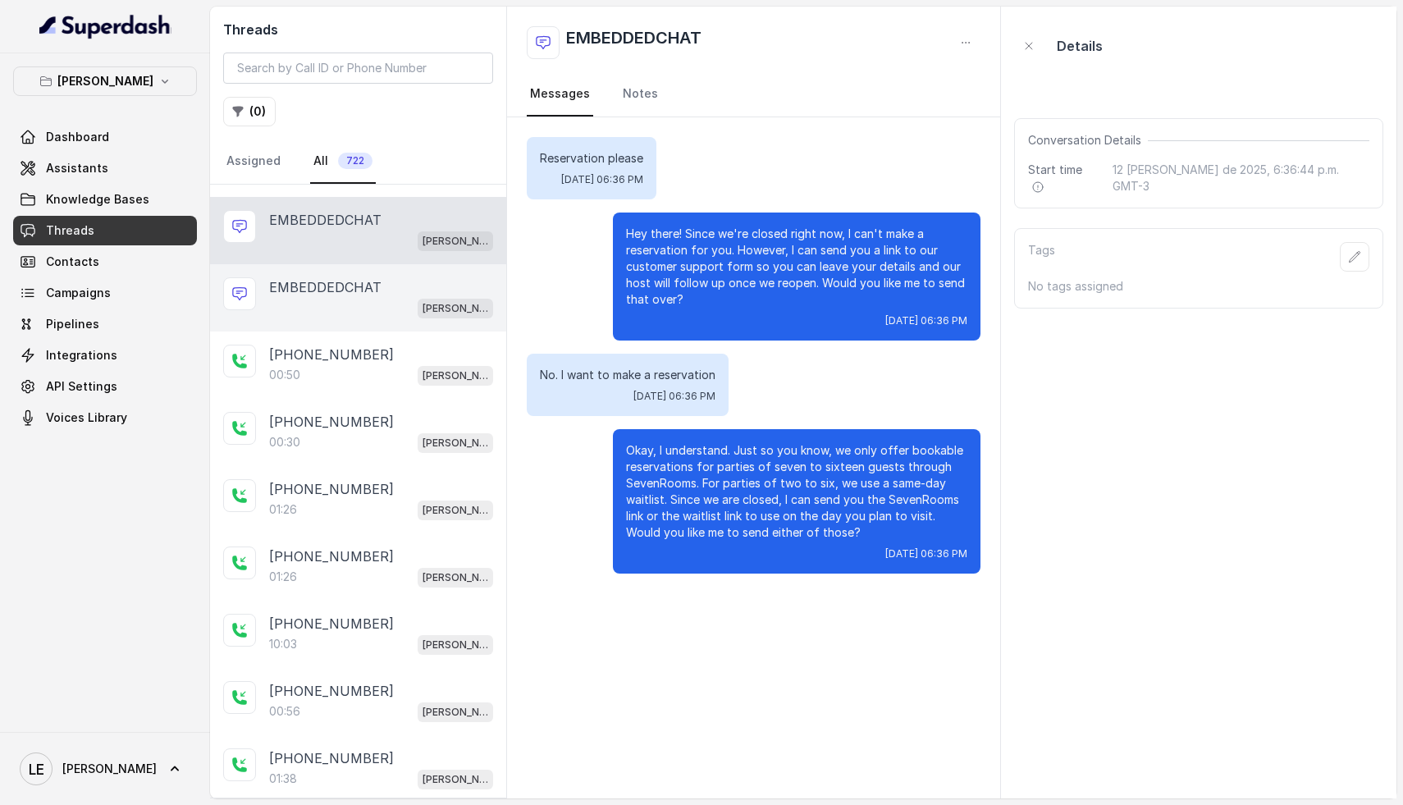
click at [363, 283] on p "EMBEDDEDCHAT" at bounding box center [325, 287] width 112 height 20
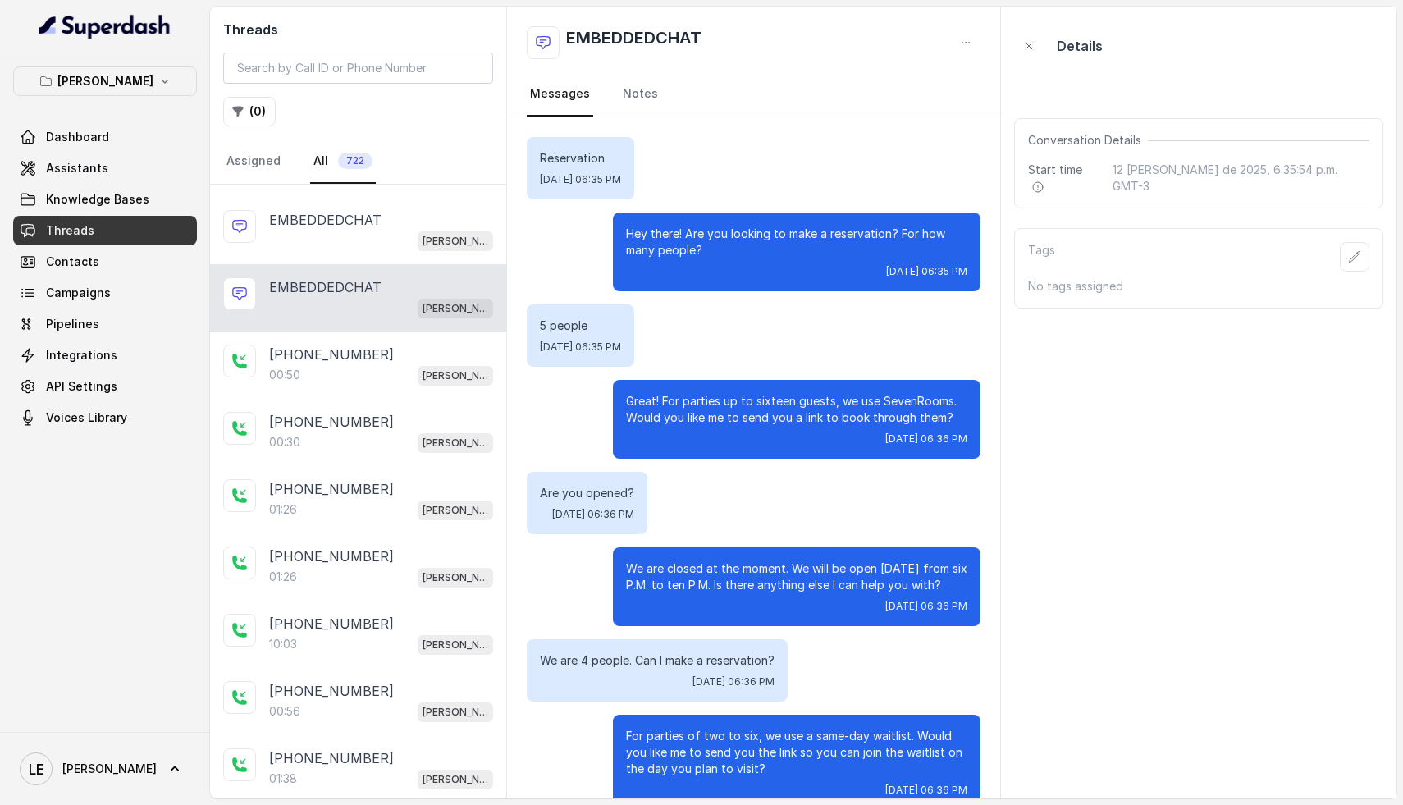
scroll to position [31, 0]
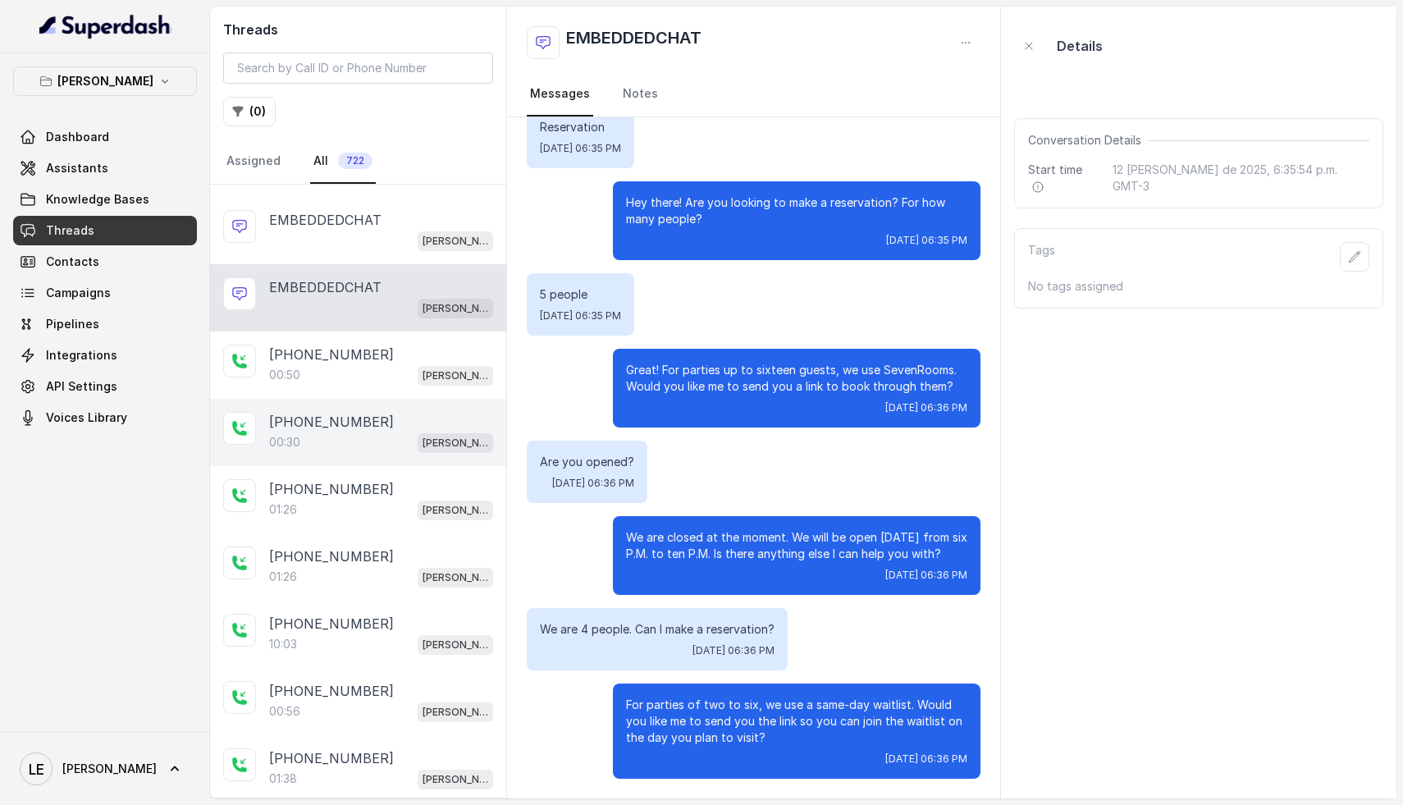
click at [338, 451] on div "[PHONE_NUMBER]:30 [GEOGRAPHIC_DATA]" at bounding box center [358, 432] width 296 height 67
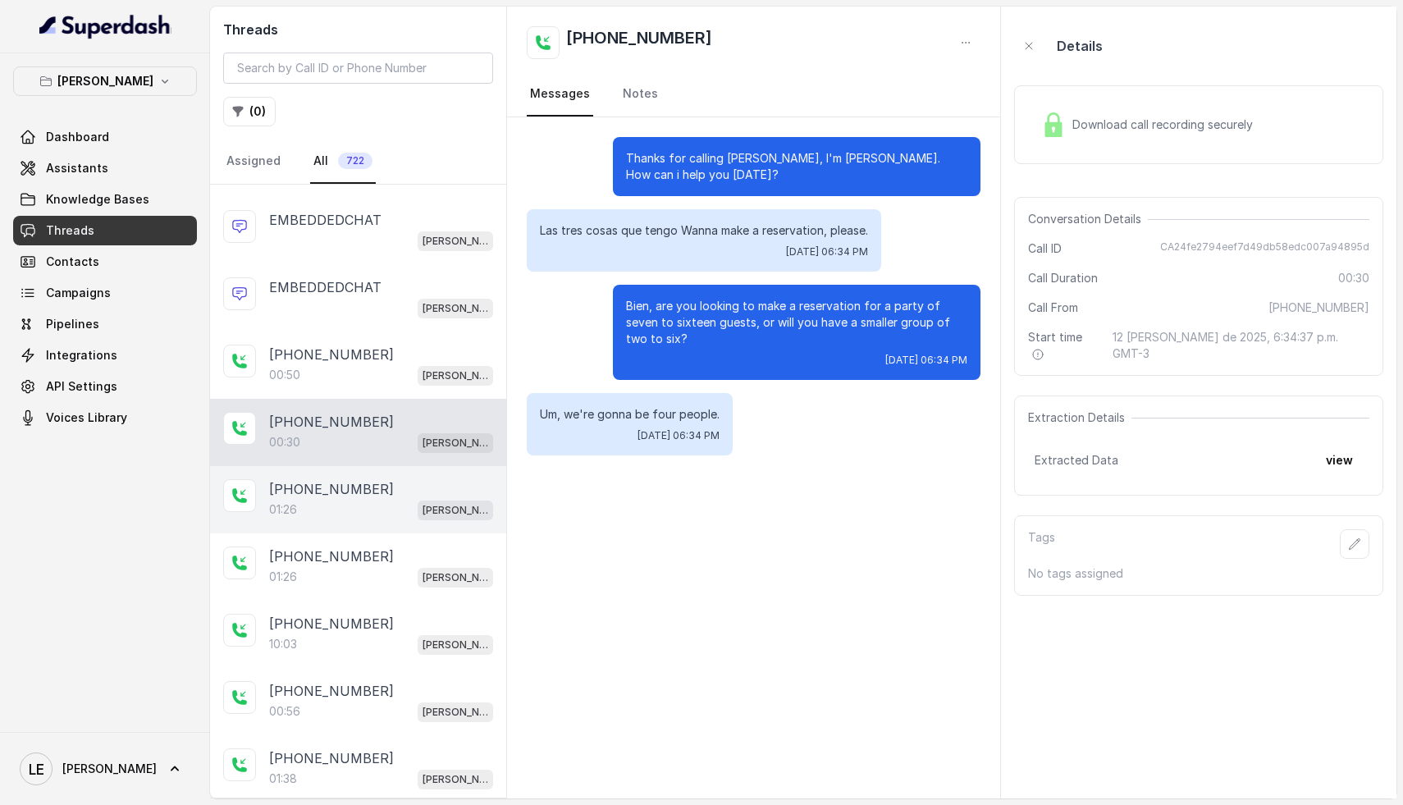
click at [345, 505] on div "01:26 [PERSON_NAME]" at bounding box center [381, 509] width 224 height 21
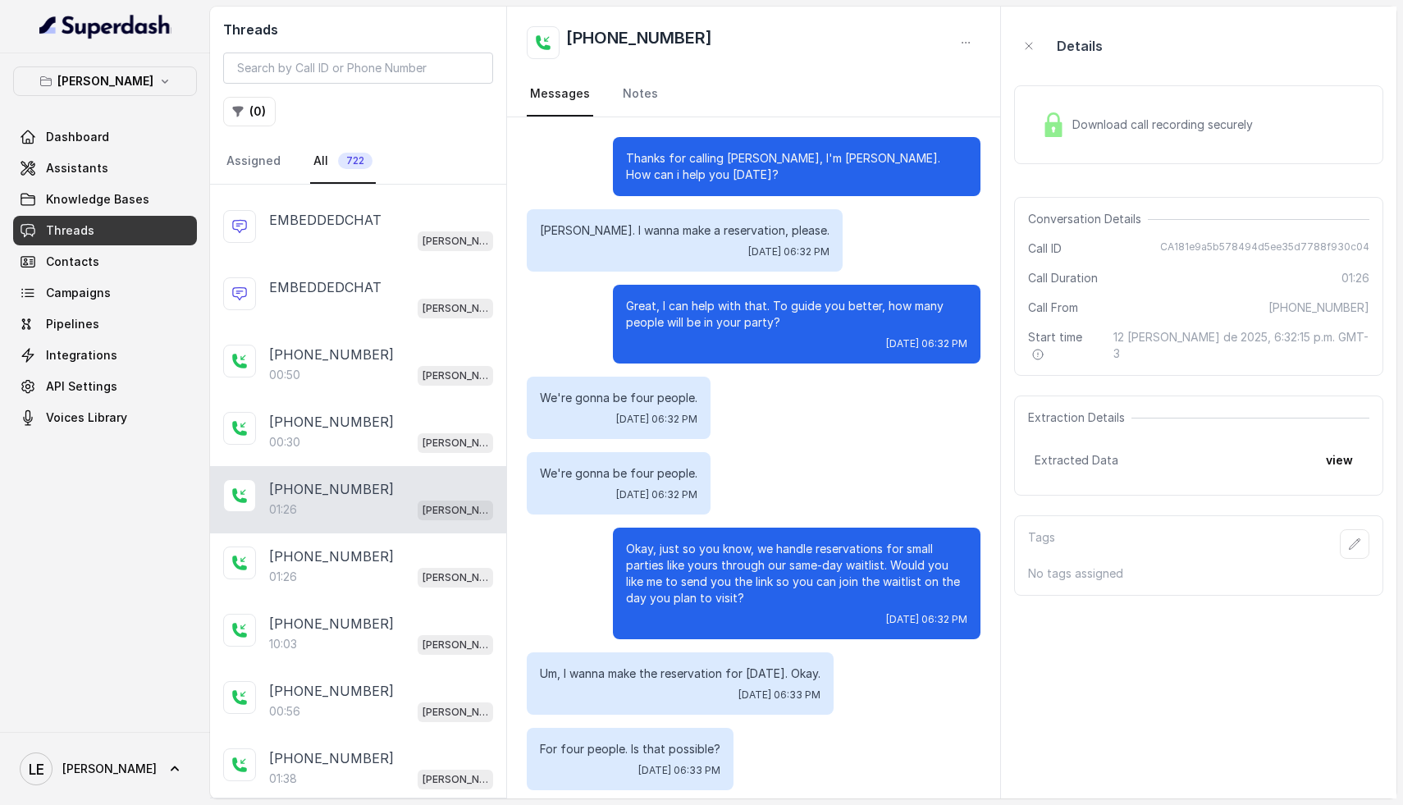
scroll to position [287, 0]
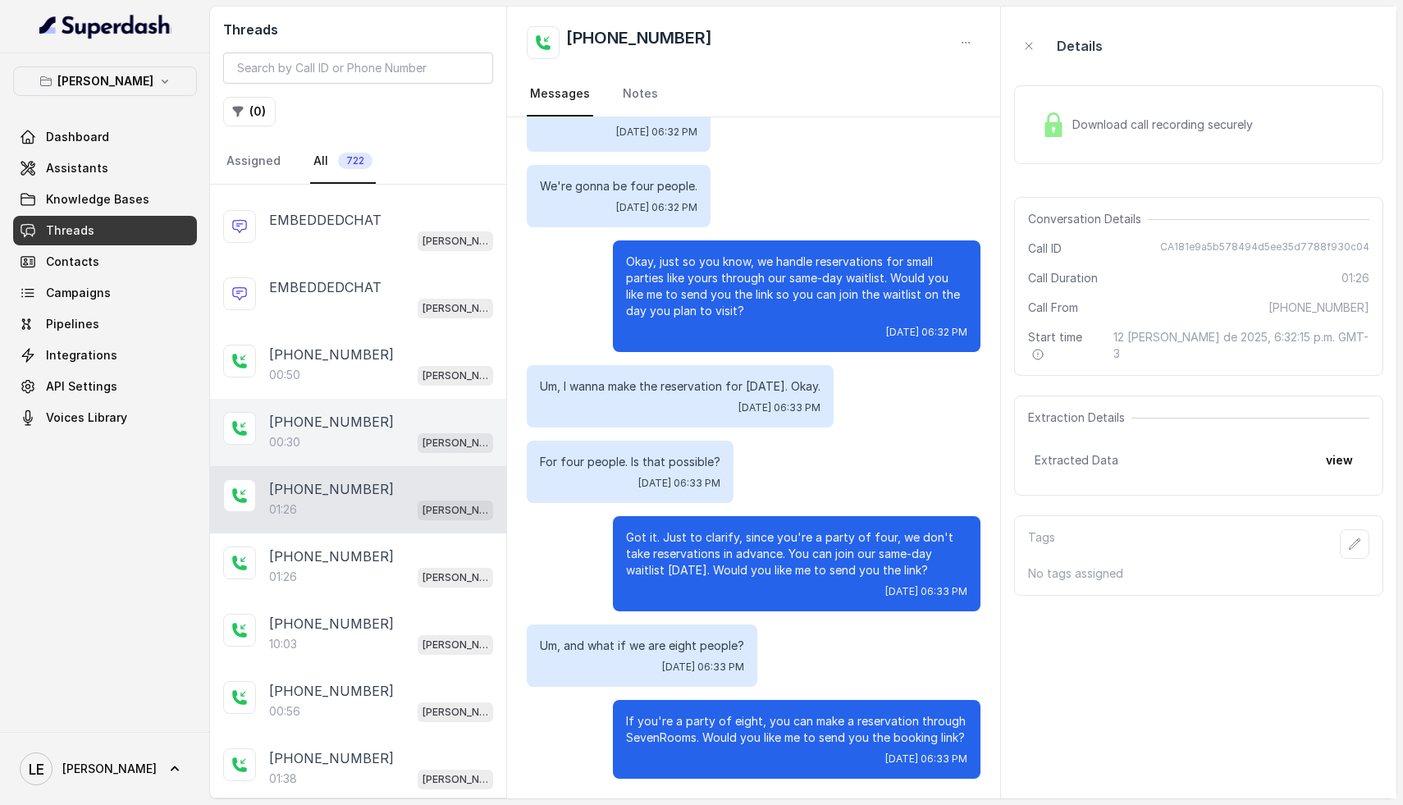
click at [369, 413] on div "[PHONE_NUMBER]" at bounding box center [381, 422] width 224 height 20
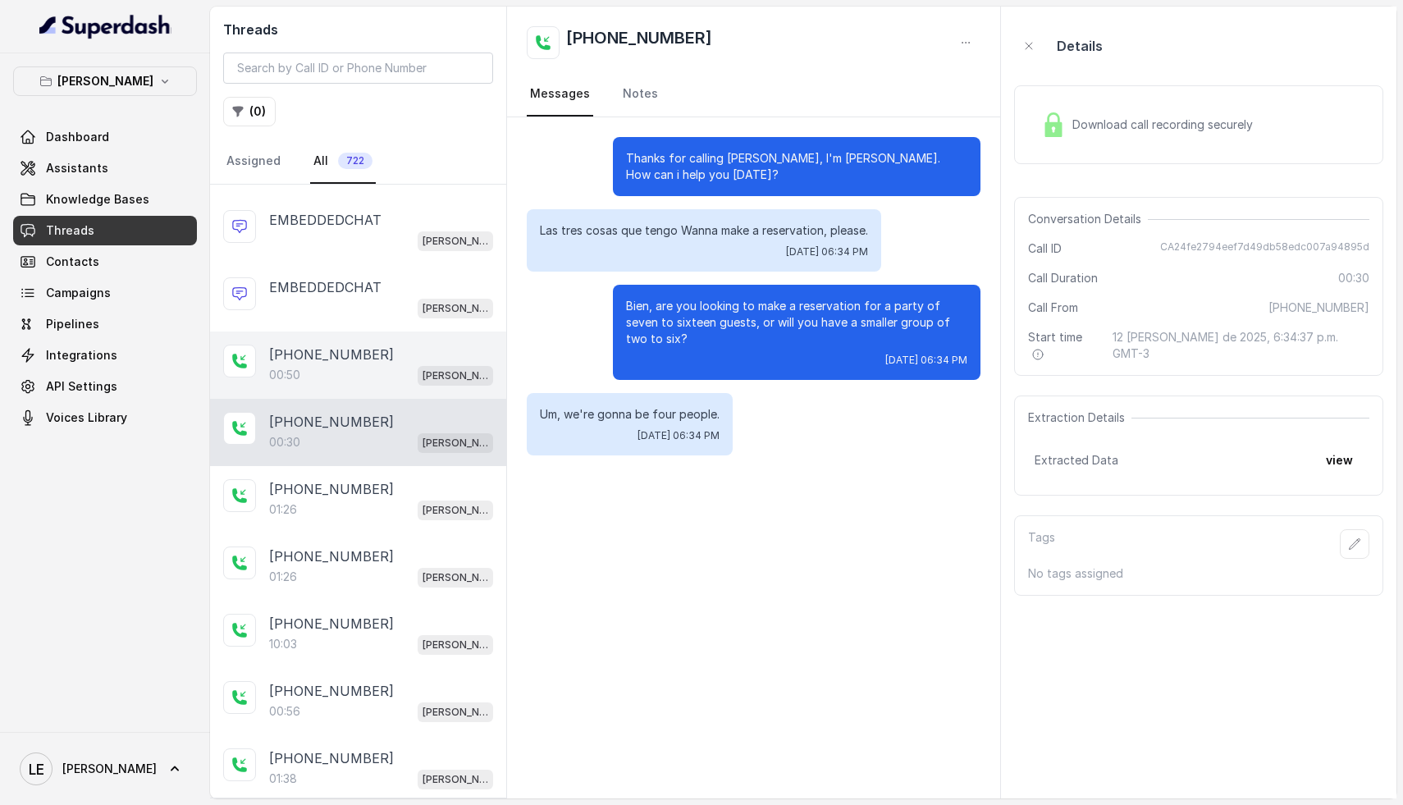
click at [364, 361] on div "[PHONE_NUMBER]" at bounding box center [381, 355] width 224 height 20
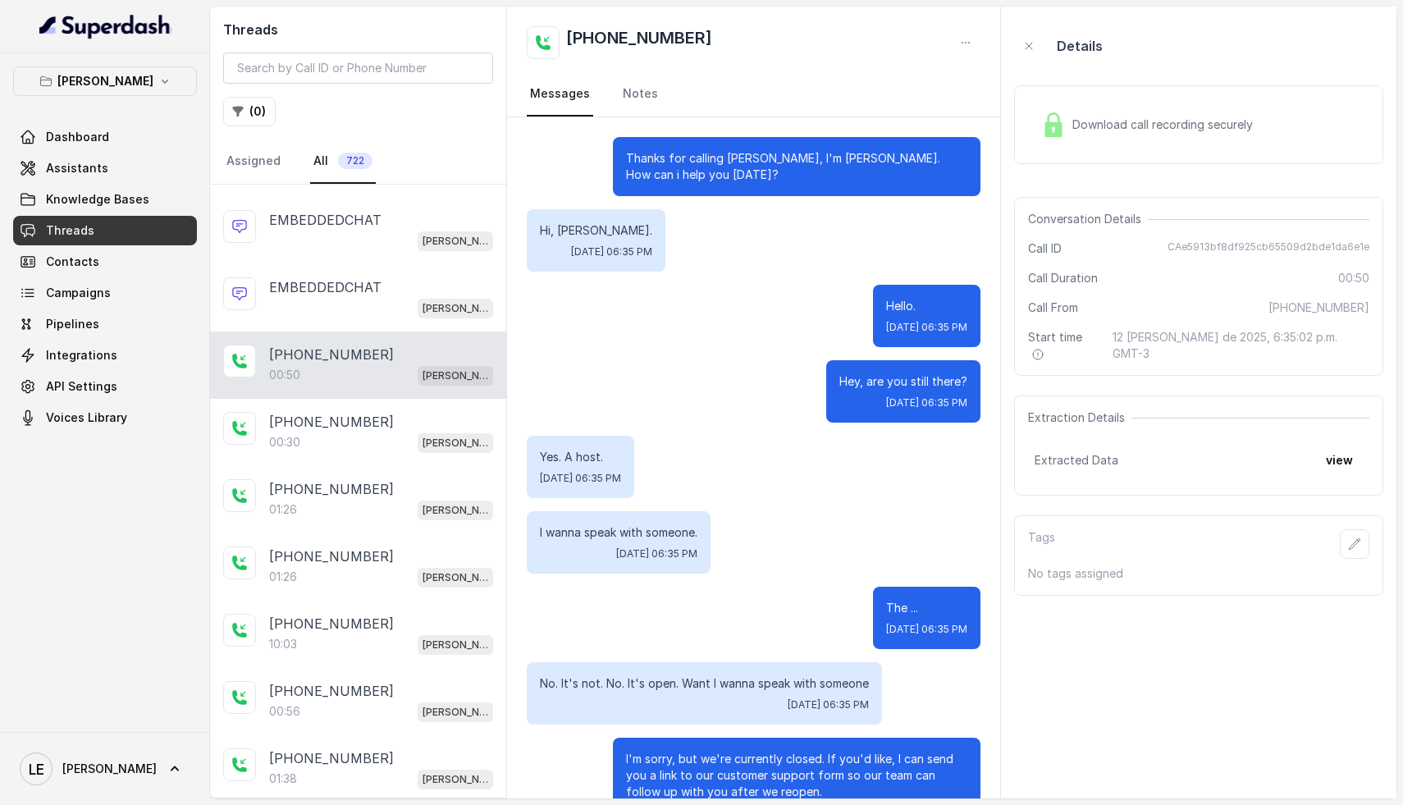
click at [1105, 139] on div "Download call recording securely" at bounding box center [1146, 125] width 225 height 38
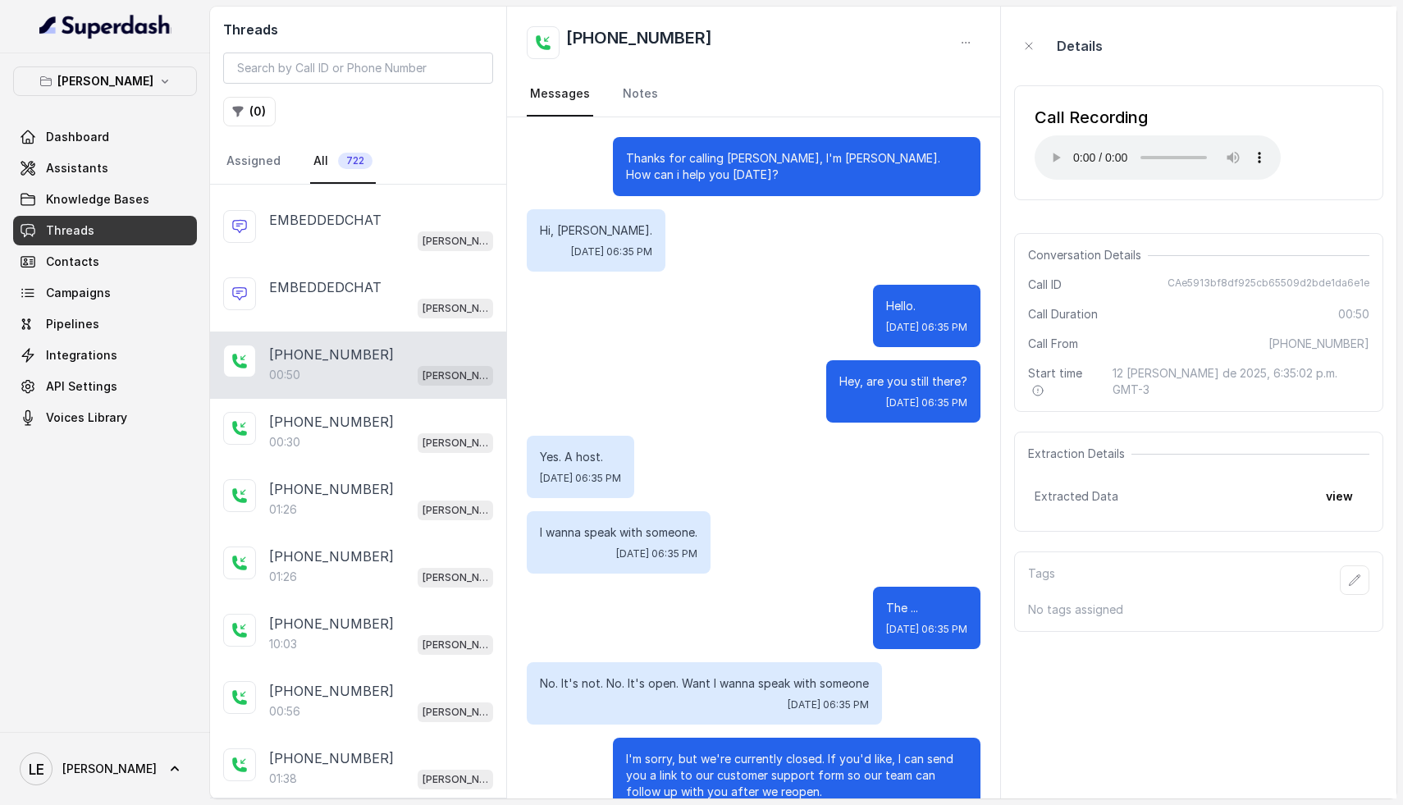
click at [1340, 344] on span "[PHONE_NUMBER]" at bounding box center [1318, 344] width 101 height 16
copy span "[PHONE_NUMBER]"
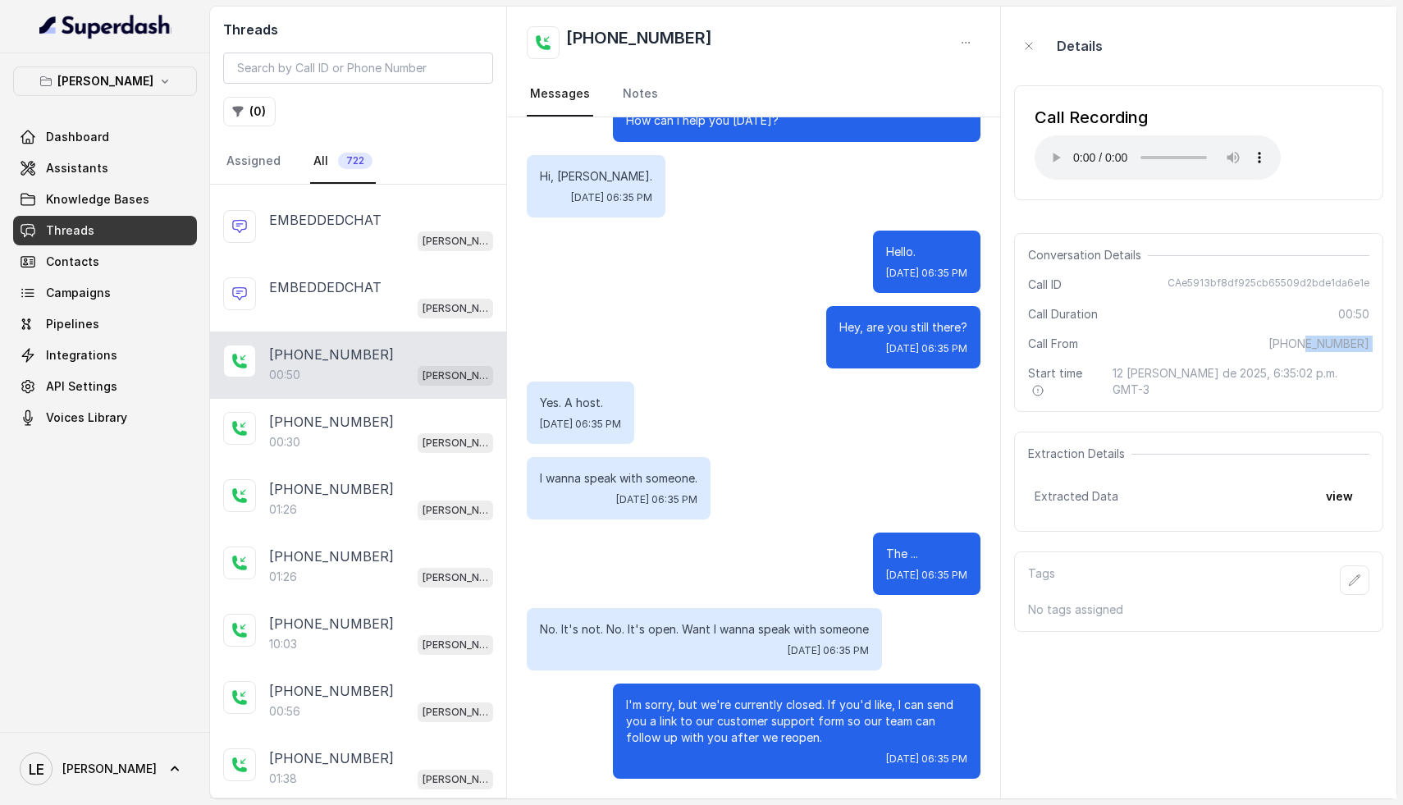
click at [1327, 345] on span "[PHONE_NUMBER]" at bounding box center [1318, 344] width 101 height 16
copy span "[PHONE_NUMBER]"
